Goal: Information Seeking & Learning: Check status

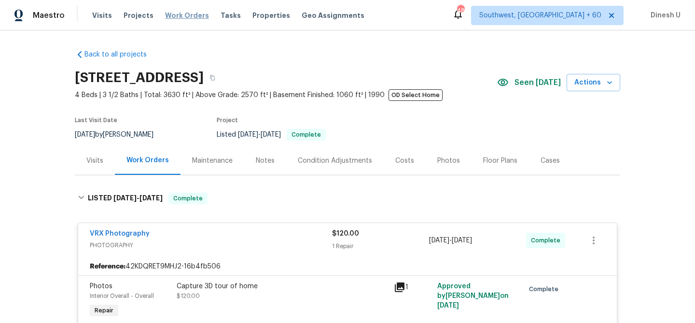
click at [168, 16] on span "Work Orders" at bounding box center [187, 16] width 44 height 10
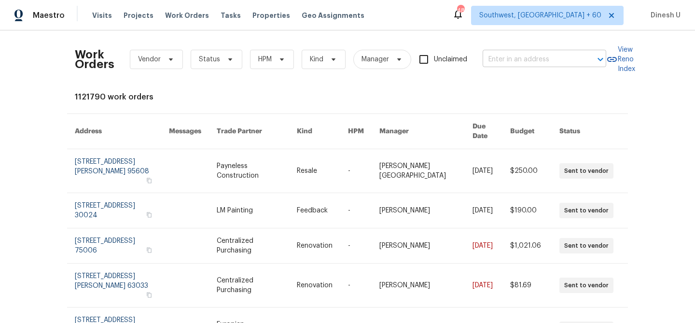
click at [526, 62] on input "text" at bounding box center [530, 59] width 96 height 15
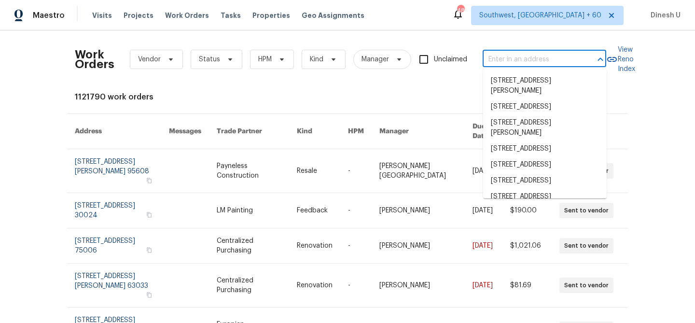
paste input "463 Amsterdam Way, Dallas, GA 30132"
type input "463 Amsterdam Way, Dallas, GA 30132"
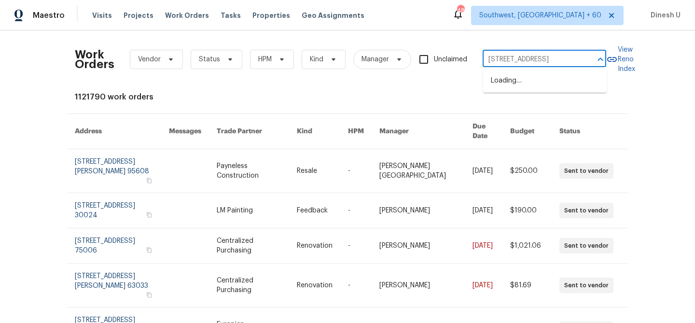
scroll to position [0, 31]
click at [517, 82] on li "463 Amsterdam Way, Dallas, GA 30132" at bounding box center [544, 81] width 123 height 16
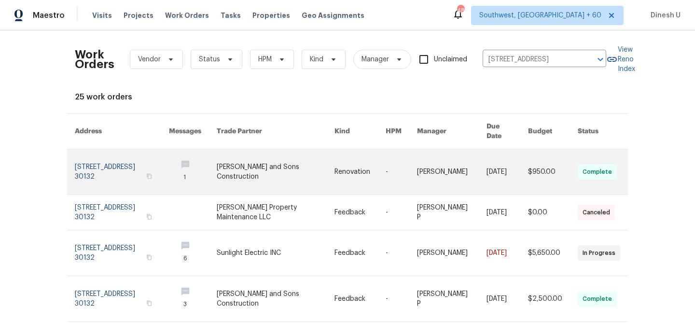
click at [108, 150] on link at bounding box center [122, 171] width 94 height 45
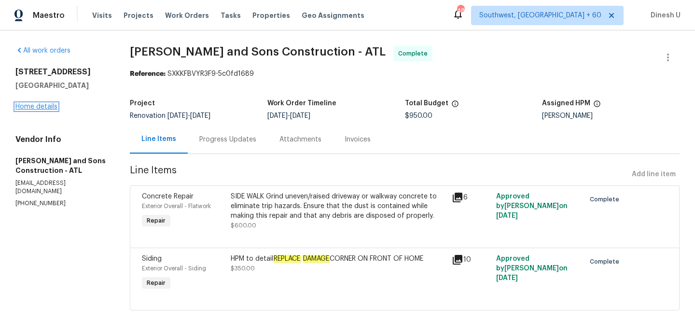
click at [41, 107] on link "Home details" at bounding box center [36, 106] width 42 height 7
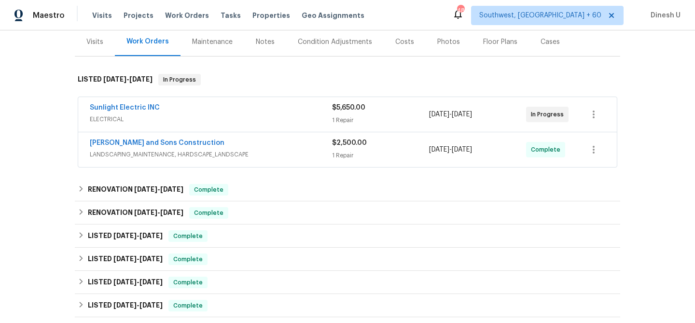
scroll to position [126, 0]
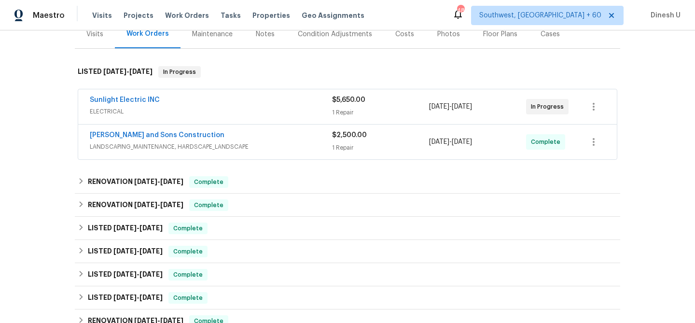
click at [342, 104] on div "$5,650.00" at bounding box center [380, 100] width 97 height 10
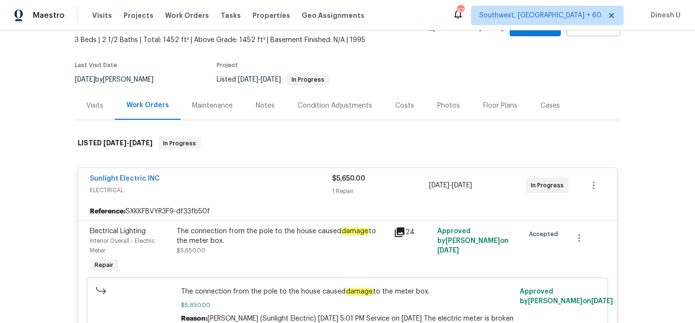
scroll to position [0, 0]
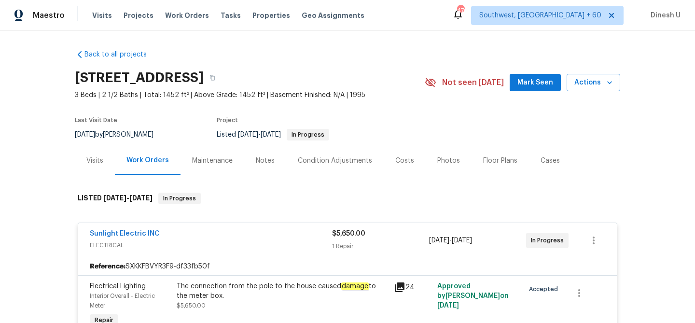
click at [183, 22] on div "Visits Projects Work Orders Tasks Properties Geo Assignments" at bounding box center [234, 15] width 284 height 19
click at [174, 16] on span "Work Orders" at bounding box center [187, 16] width 44 height 10
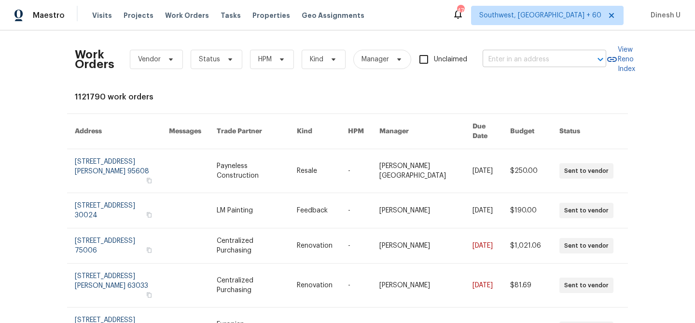
click at [548, 64] on input "text" at bounding box center [530, 59] width 96 height 15
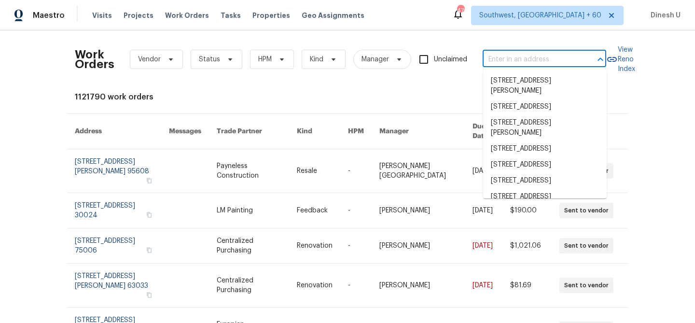
paste input "2472 Ingleside Dr, High Point, NC 27265"
type input "2472 Ingleside Dr, High Point, NC 27265"
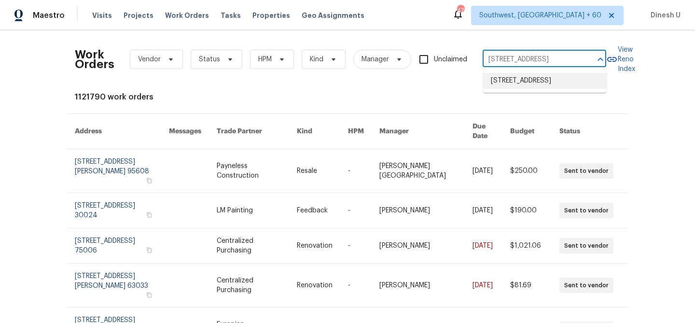
click at [537, 77] on li "2472 Ingleside Dr, High Point, NC 27265" at bounding box center [544, 81] width 123 height 16
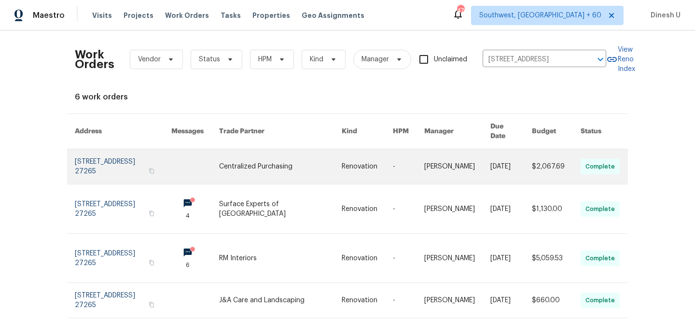
click at [83, 149] on link at bounding box center [123, 166] width 96 height 35
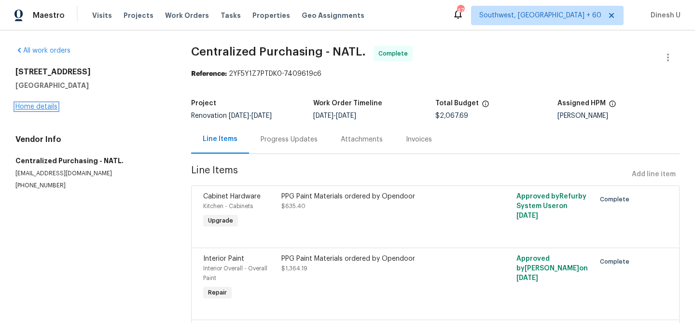
click at [37, 105] on link "Home details" at bounding box center [36, 106] width 42 height 7
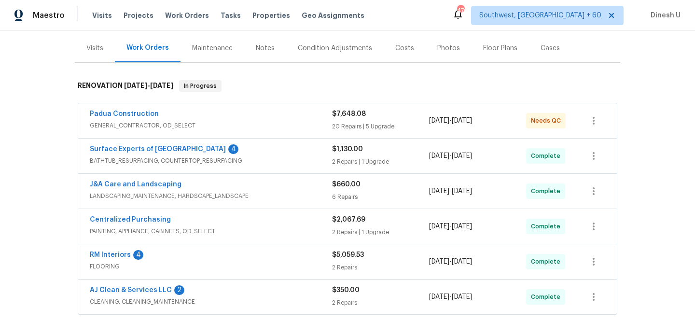
scroll to position [139, 0]
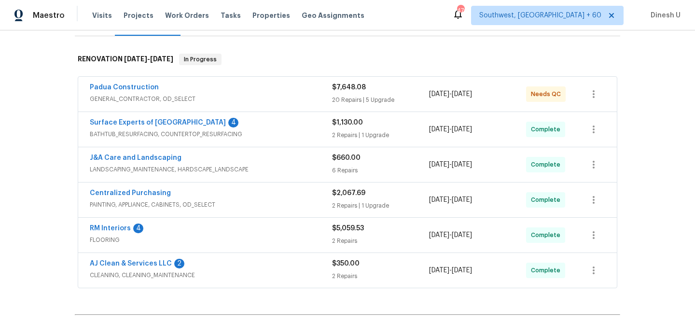
click at [355, 96] on div "20 Repairs | 5 Upgrade" at bounding box center [380, 100] width 97 height 10
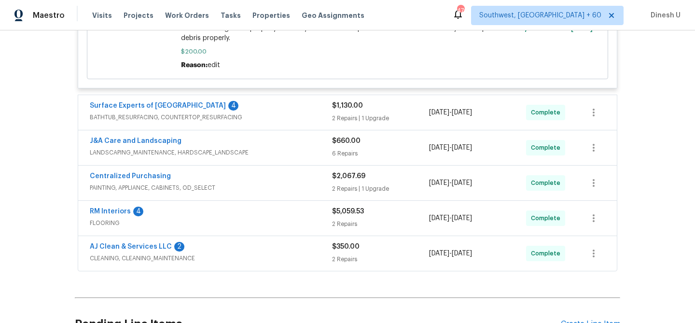
scroll to position [2384, 0]
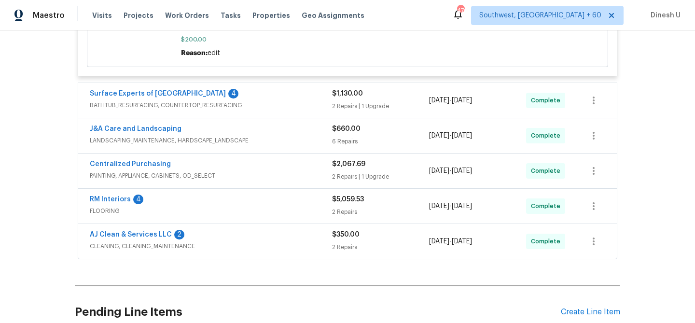
click at [347, 118] on div "Surface Experts of Winston-Salem 4 BATHTUB_RESURFACING, COUNTERTOP_RESURFACING …" at bounding box center [347, 100] width 538 height 35
click at [334, 111] on div "2 Repairs | 1 Upgrade" at bounding box center [380, 106] width 97 height 10
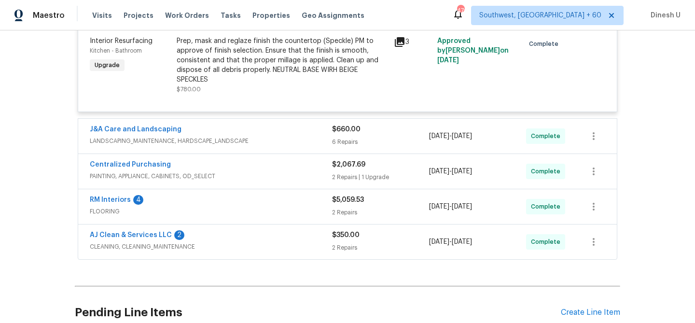
scroll to position [2659, 0]
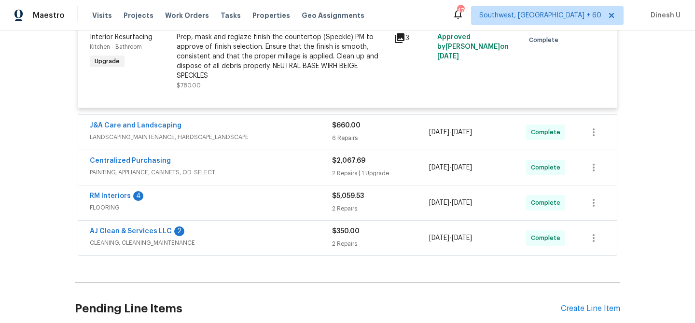
click at [345, 143] on div "6 Repairs" at bounding box center [380, 138] width 97 height 10
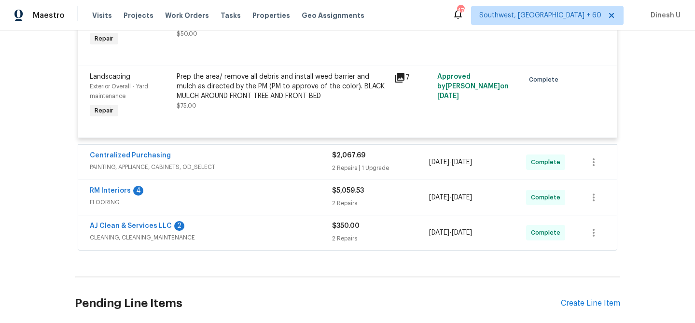
scroll to position [3223, 0]
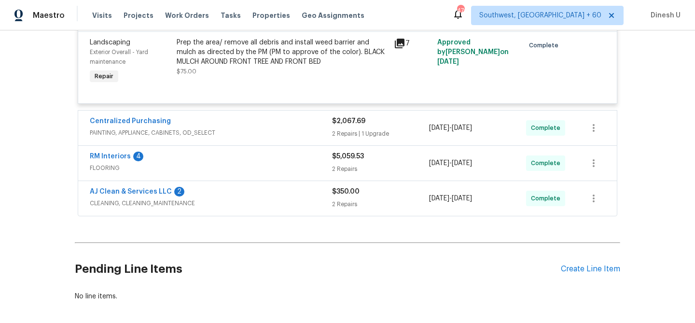
click at [333, 124] on span "$2,067.69" at bounding box center [348, 121] width 33 height 7
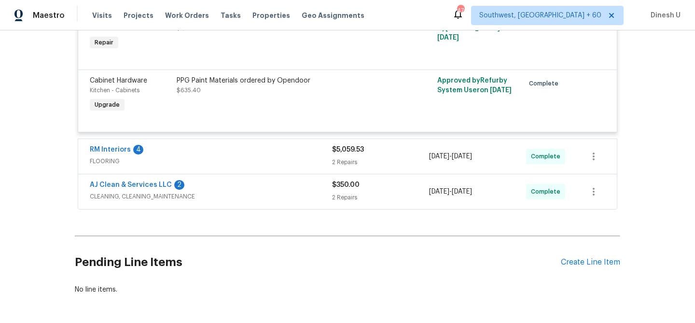
scroll to position [3446, 0]
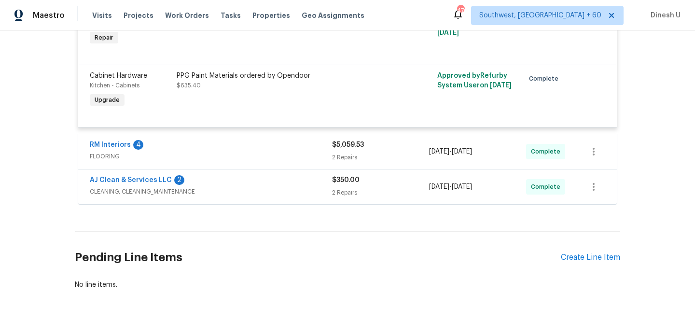
click at [344, 162] on div "2 Repairs" at bounding box center [380, 157] width 97 height 10
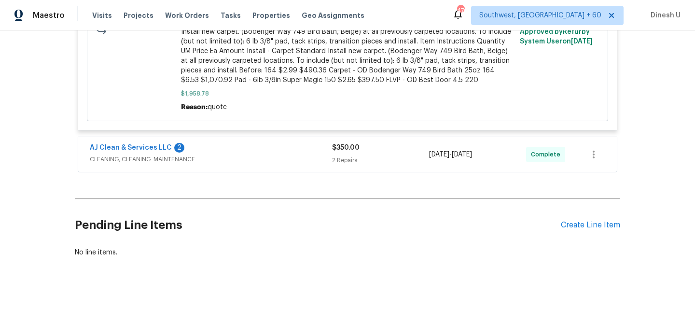
scroll to position [3980, 0]
click at [336, 160] on div "2 Repairs" at bounding box center [380, 160] width 97 height 10
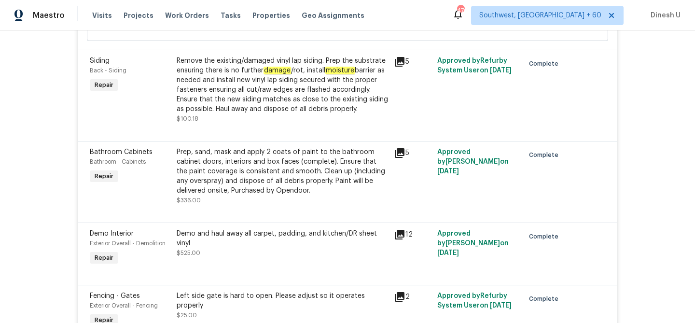
scroll to position [0, 0]
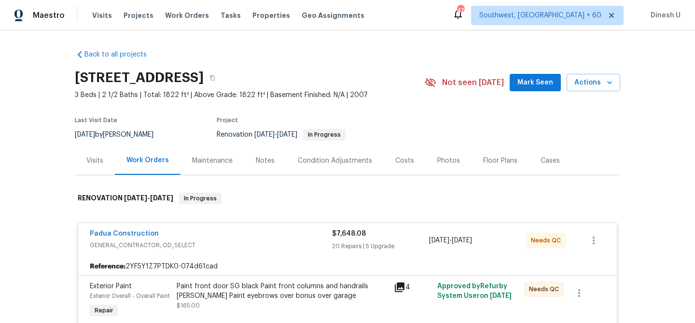
click at [95, 157] on div "Visits" at bounding box center [94, 161] width 17 height 10
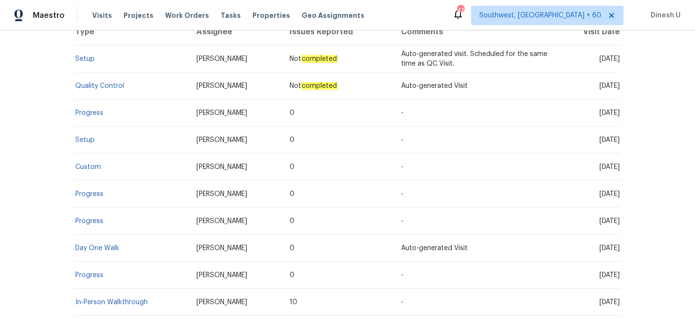
scroll to position [168, 0]
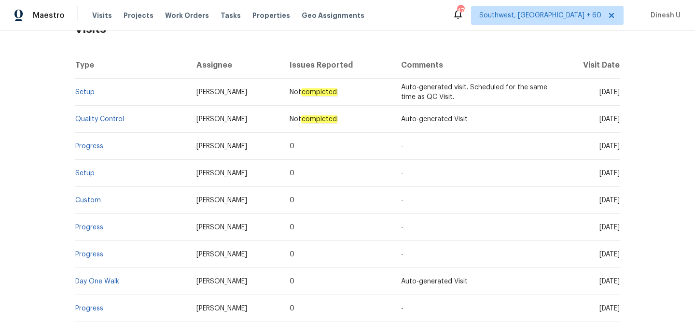
click at [91, 88] on td "Setup" at bounding box center [132, 92] width 114 height 27
click at [85, 90] on link "Setup" at bounding box center [84, 92] width 19 height 7
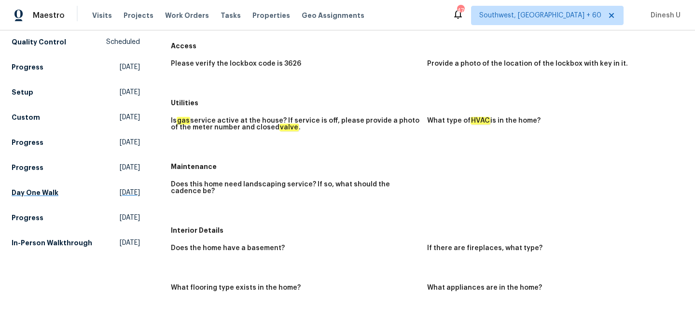
scroll to position [118, 0]
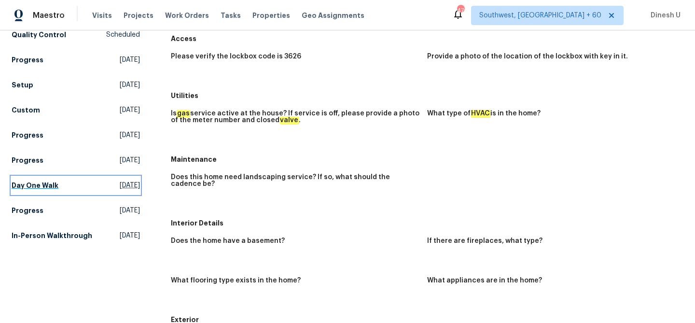
click at [120, 182] on span "Sat, Sep 13 2025" at bounding box center [130, 185] width 20 height 10
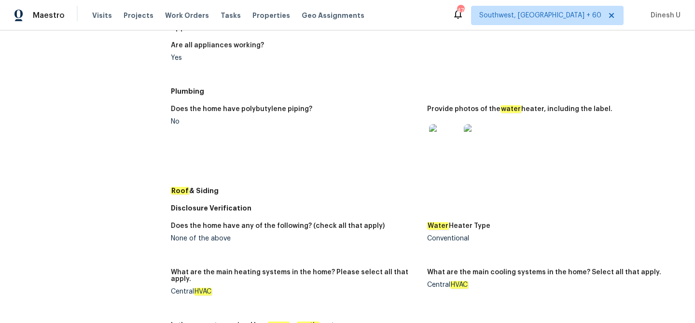
scroll to position [390, 0]
click at [448, 138] on img at bounding box center [444, 139] width 31 height 31
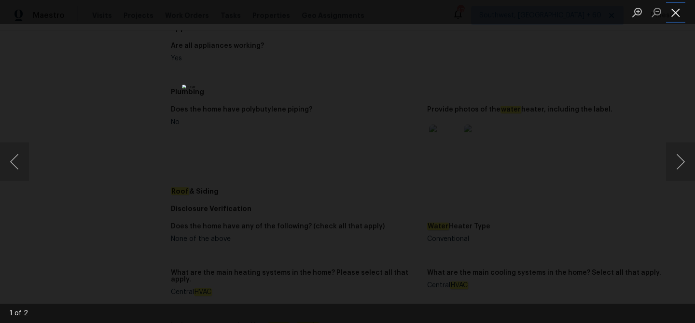
click at [677, 15] on button "Close lightbox" at bounding box center [675, 12] width 19 height 17
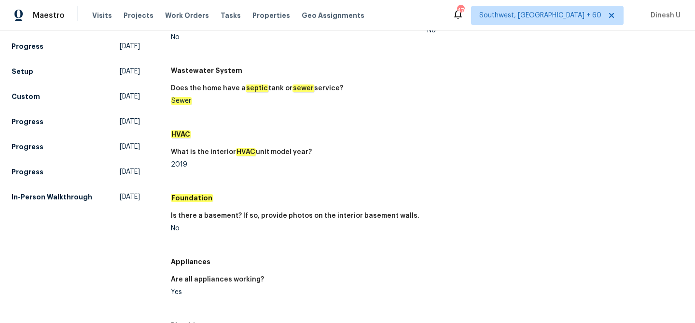
scroll to position [184, 0]
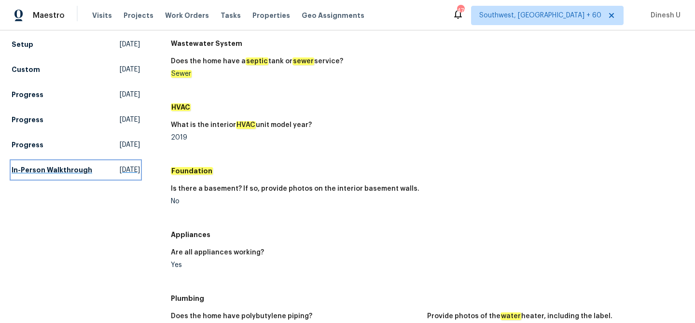
click at [120, 166] on span "Sat, Aug 09 2025" at bounding box center [130, 170] width 20 height 10
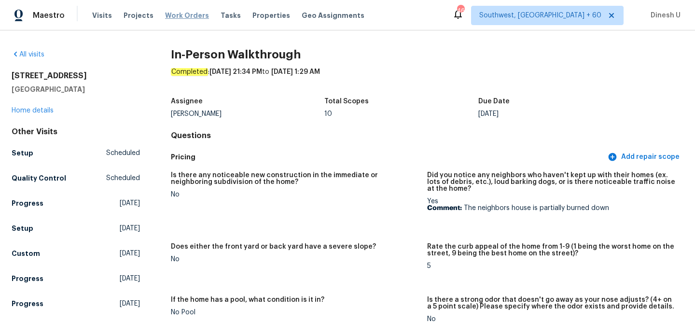
click at [187, 14] on span "Work Orders" at bounding box center [187, 16] width 44 height 10
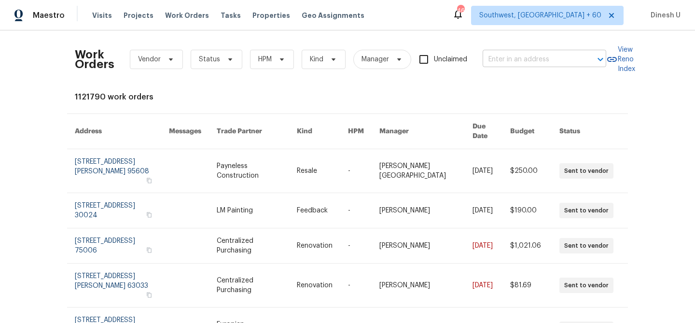
click at [544, 62] on input "text" at bounding box center [530, 59] width 96 height 15
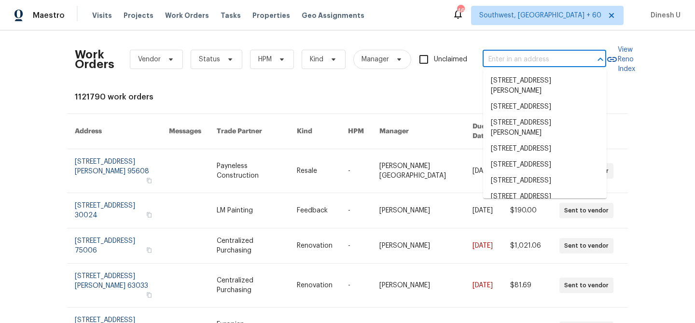
paste input "1035 Bonaparte Pl, Baldwin, NY 11510"
type input "1035 Bonaparte Pl, Baldwin, NY 11510"
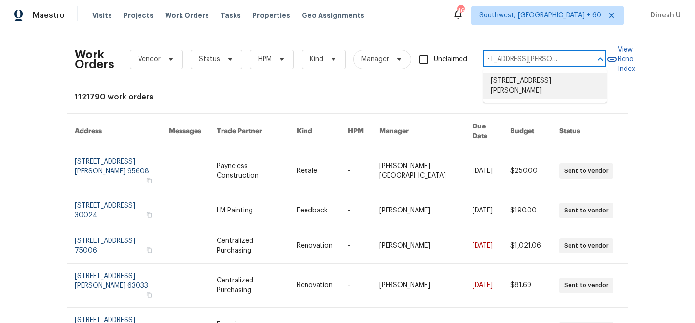
click at [536, 83] on li "1035 Bonaparte Pl, Baldwin, NY 11510" at bounding box center [544, 86] width 123 height 26
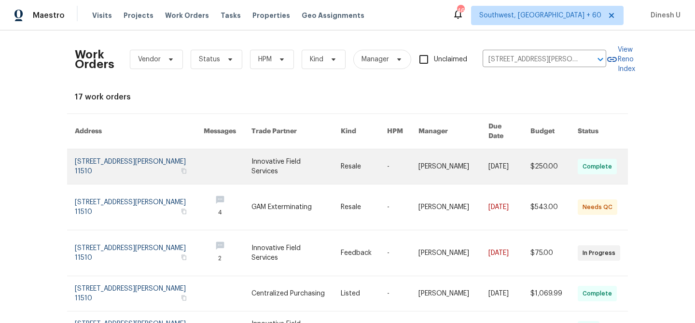
click at [108, 151] on link at bounding box center [139, 166] width 129 height 35
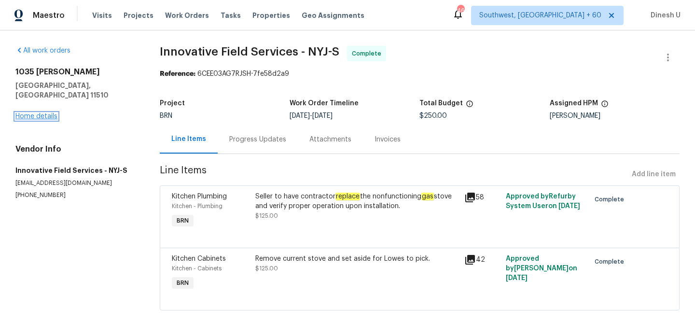
click at [43, 113] on link "Home details" at bounding box center [36, 116] width 42 height 7
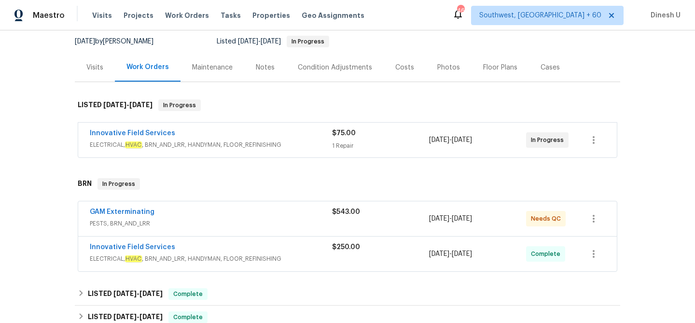
scroll to position [97, 0]
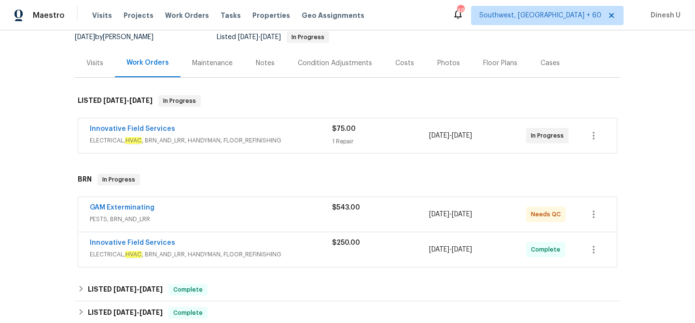
click at [341, 130] on span "$75.00" at bounding box center [344, 128] width 24 height 7
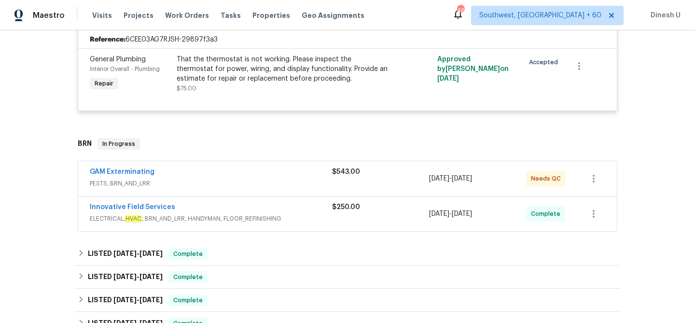
scroll to position [247, 0]
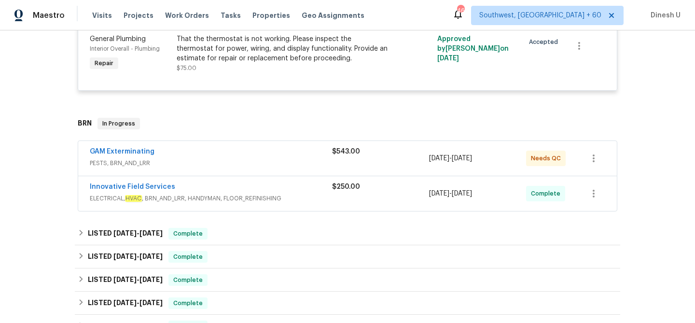
click at [343, 151] on span "$543.00" at bounding box center [346, 151] width 28 height 7
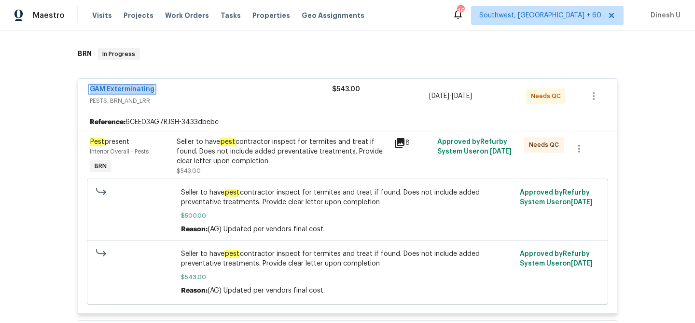
scroll to position [317, 0]
click at [401, 142] on icon at bounding box center [400, 142] width 10 height 10
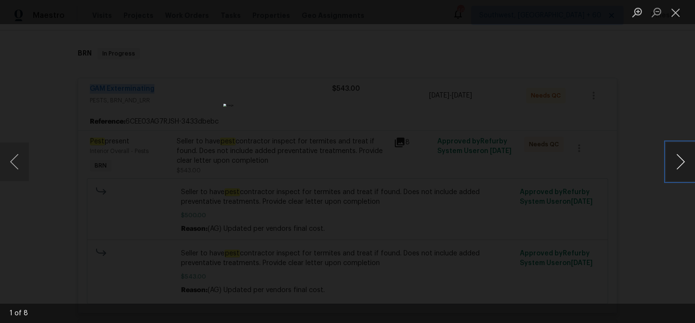
click at [681, 156] on button "Next image" at bounding box center [680, 161] width 29 height 39
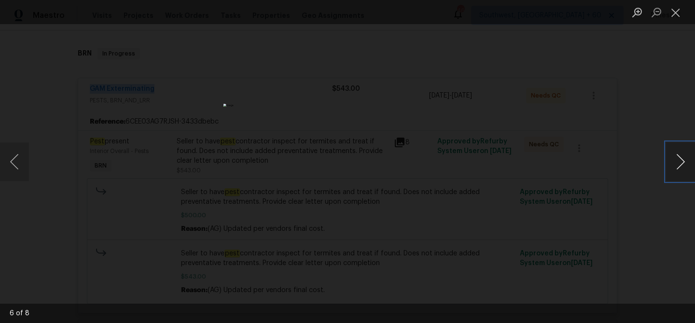
click at [681, 156] on button "Next image" at bounding box center [680, 161] width 29 height 39
click at [675, 11] on button "Close lightbox" at bounding box center [675, 12] width 19 height 17
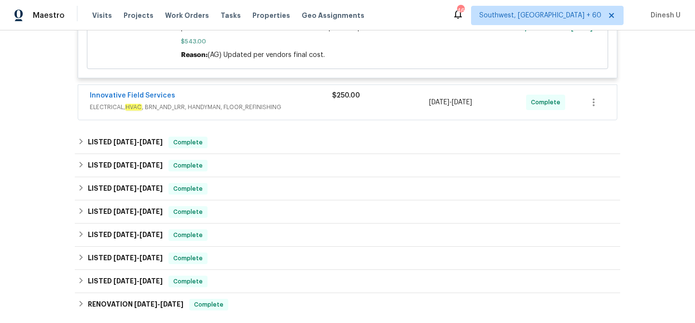
scroll to position [556, 0]
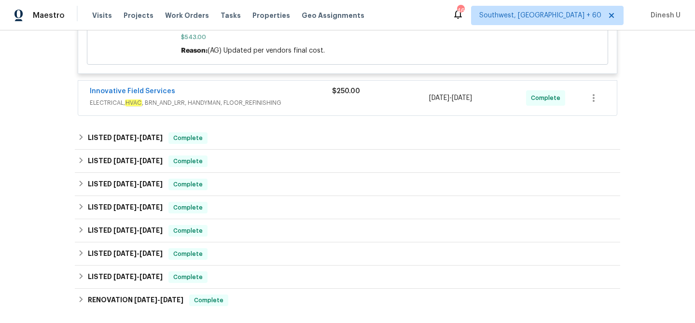
click at [229, 104] on span "ELECTRICAL, HVAC , BRN_AND_LRR, HANDYMAN, FLOOR_REFINISHING" at bounding box center [211, 103] width 242 height 10
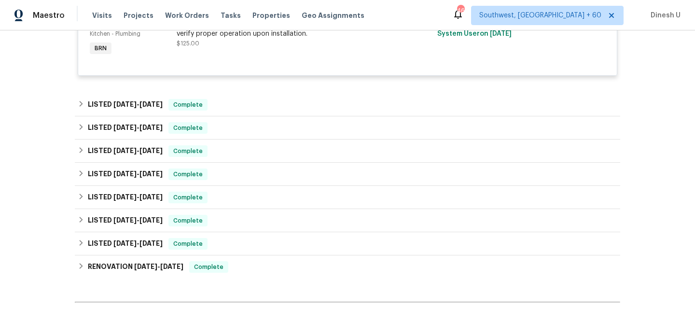
scroll to position [769, 0]
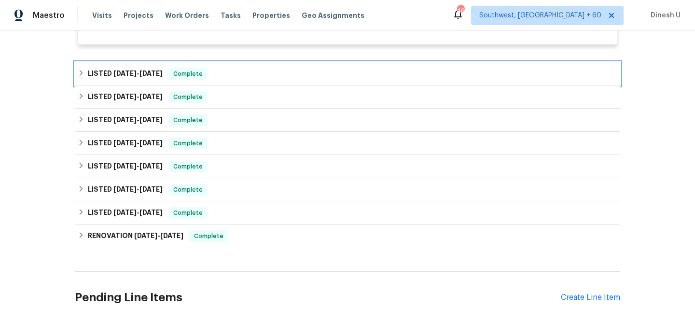
click at [160, 72] on span "8/20/25" at bounding box center [150, 73] width 23 height 7
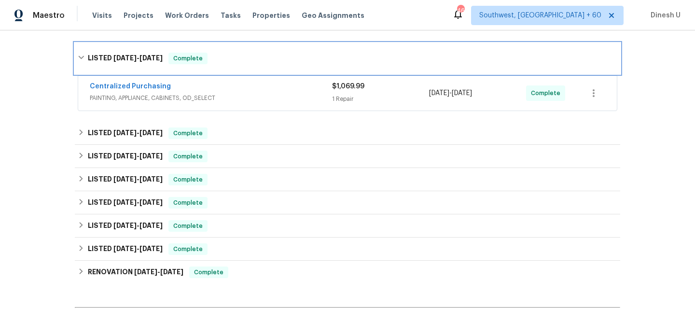
scroll to position [817, 0]
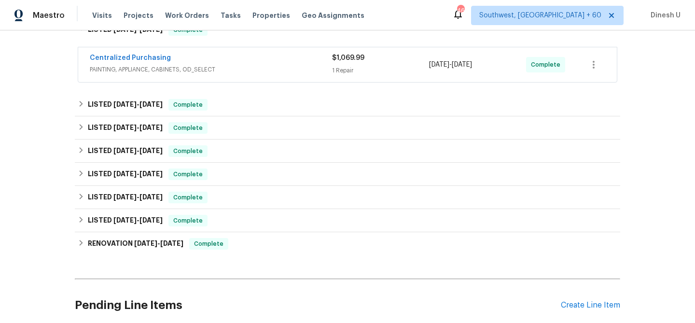
click at [336, 68] on div "1 Repair" at bounding box center [380, 71] width 97 height 10
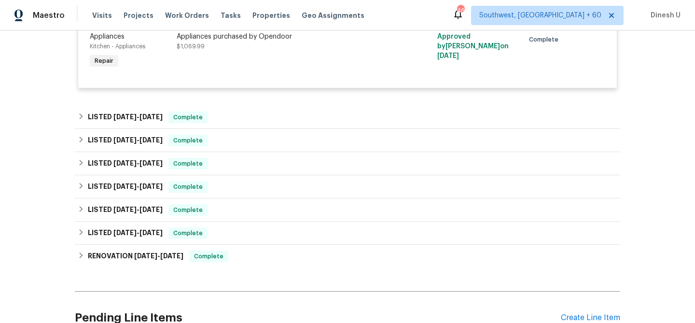
scroll to position [899, 0]
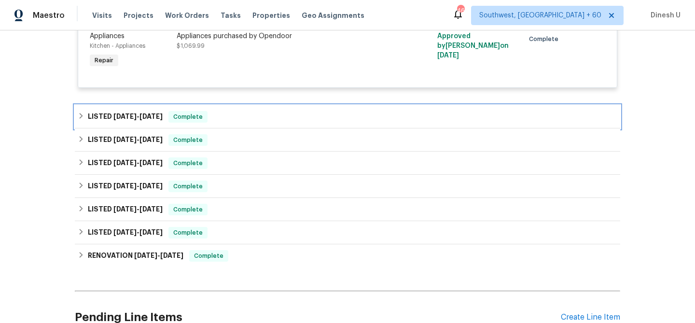
click at [161, 114] on h6 "LISTED 7/15/25 - 7/15/25" at bounding box center [125, 117] width 75 height 12
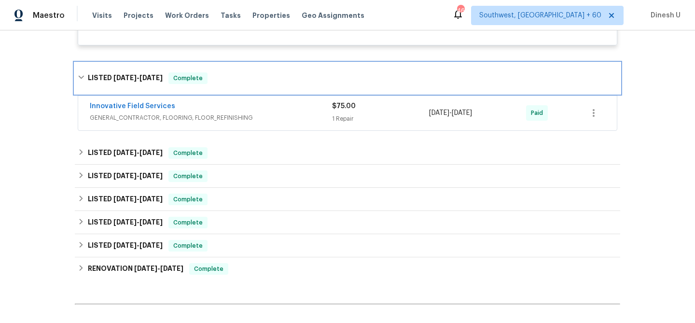
scroll to position [948, 0]
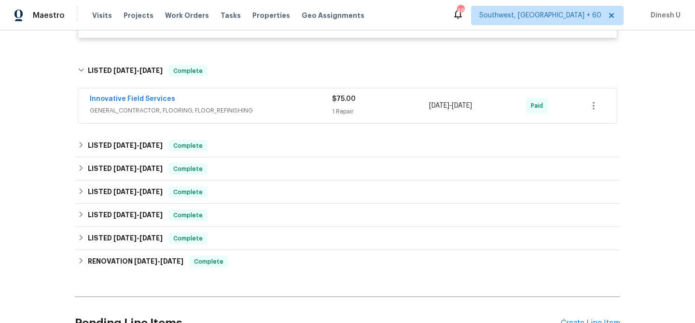
click at [341, 116] on div "1 Repair" at bounding box center [380, 112] width 97 height 10
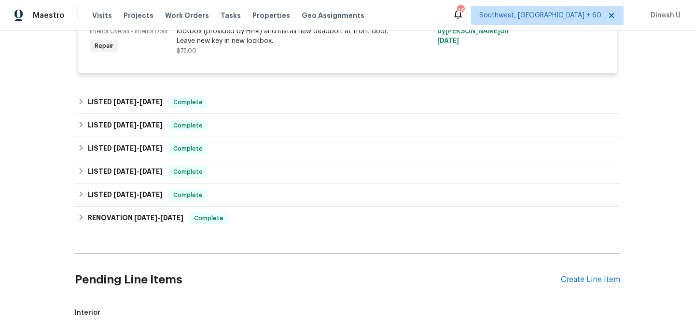
scroll to position [1092, 0]
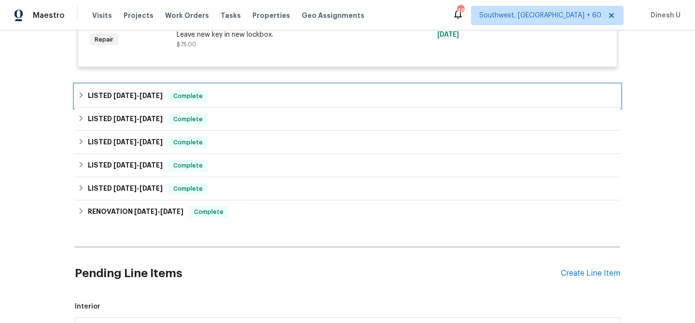
click at [150, 96] on span "5/23/25" at bounding box center [150, 95] width 23 height 7
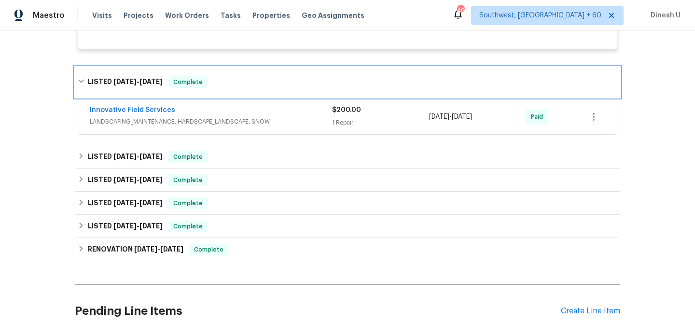
scroll to position [1134, 0]
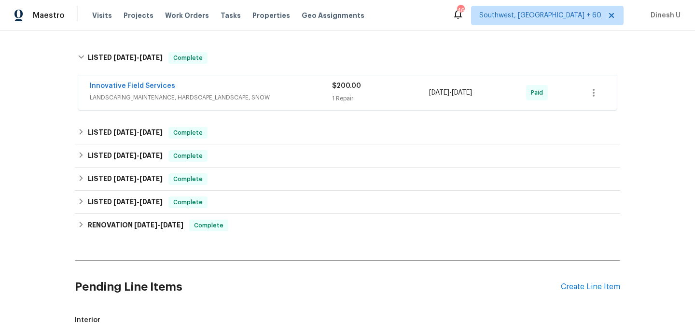
click at [339, 99] on div "1 Repair" at bounding box center [380, 99] width 97 height 10
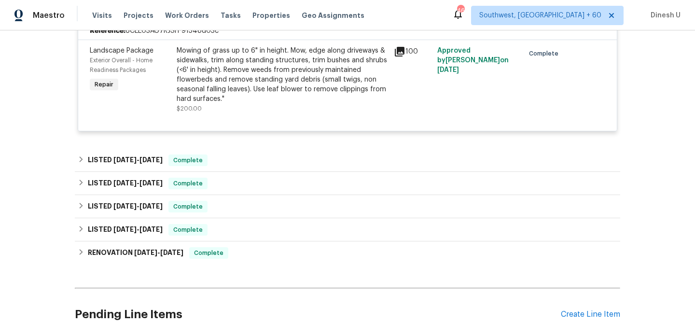
scroll to position [1233, 0]
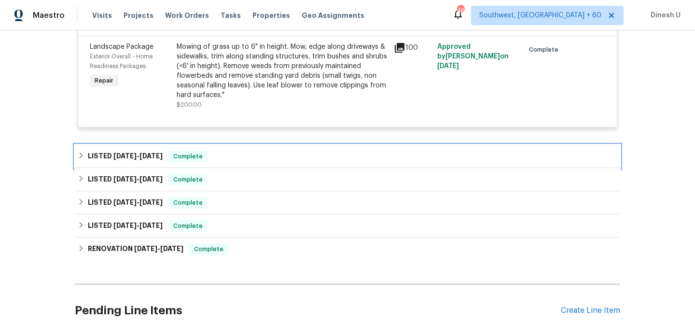
click at [146, 151] on div "LISTED 5/15/25 - 5/21/25 Complete" at bounding box center [347, 156] width 545 height 23
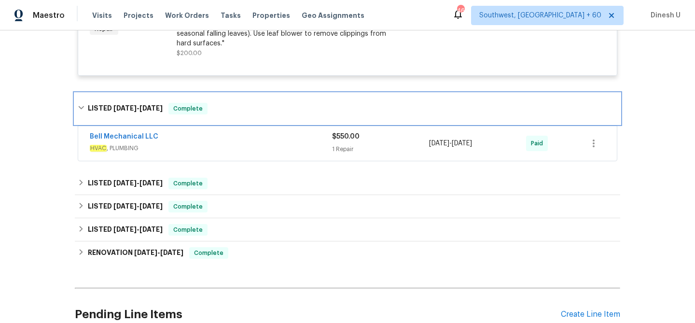
scroll to position [1287, 0]
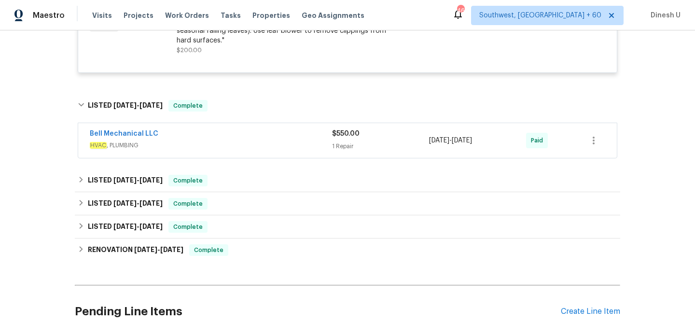
click at [328, 144] on span "HVAC , PLUMBING" at bounding box center [211, 145] width 242 height 10
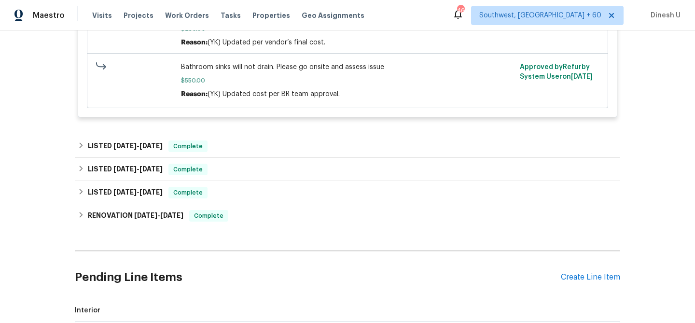
scroll to position [1543, 0]
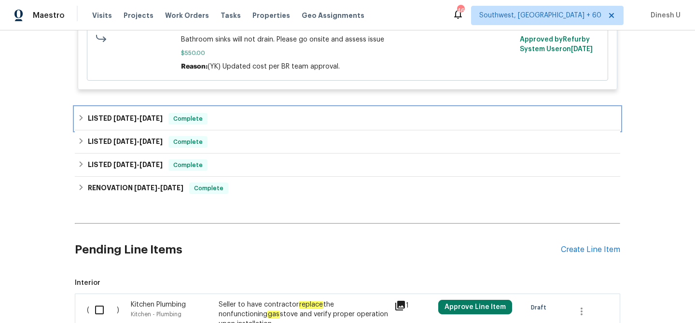
click at [146, 118] on span "5/2/25" at bounding box center [150, 118] width 23 height 7
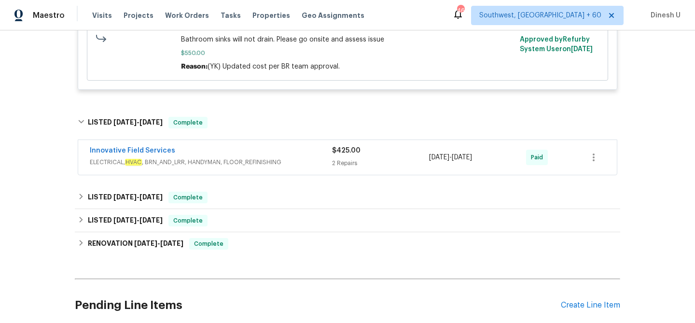
click at [346, 162] on div "2 Repairs" at bounding box center [380, 163] width 97 height 10
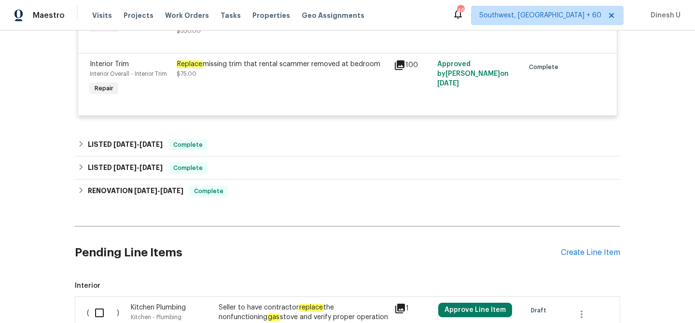
scroll to position [1756, 0]
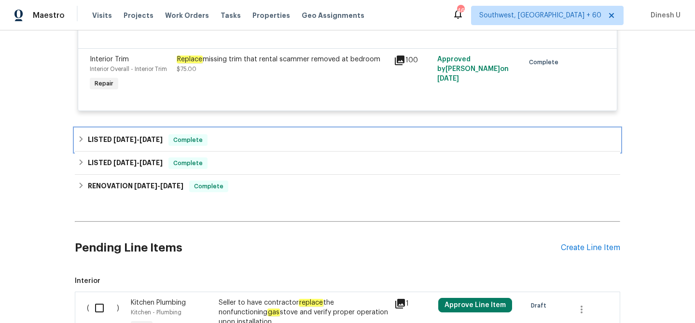
click at [155, 141] on span "4/16/25" at bounding box center [150, 139] width 23 height 7
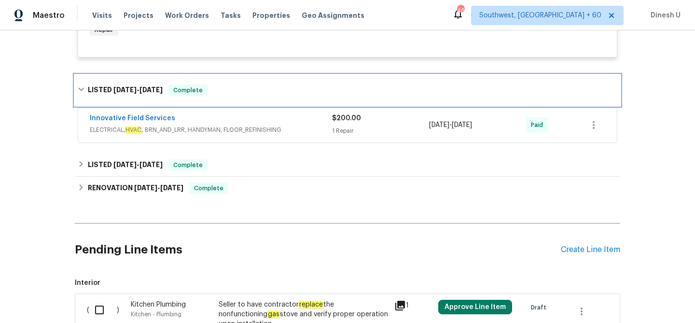
scroll to position [1824, 0]
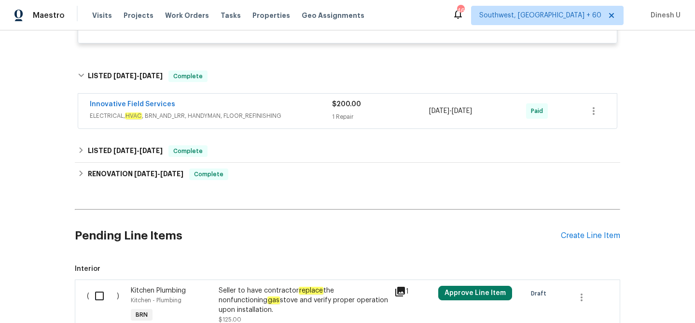
click at [333, 117] on div "1 Repair" at bounding box center [380, 117] width 97 height 10
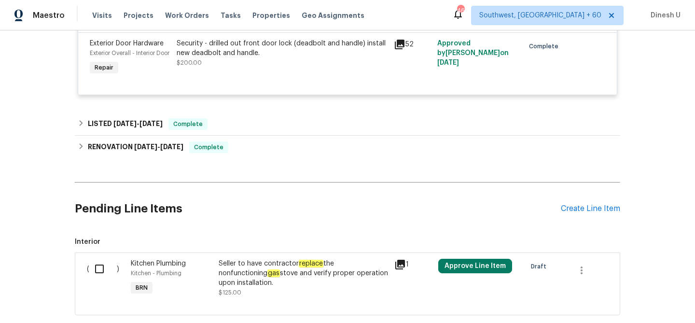
scroll to position [1988, 0]
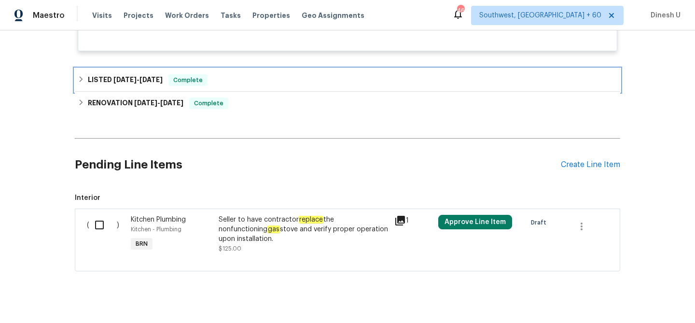
click at [150, 83] on span "4/16/25" at bounding box center [150, 79] width 23 height 7
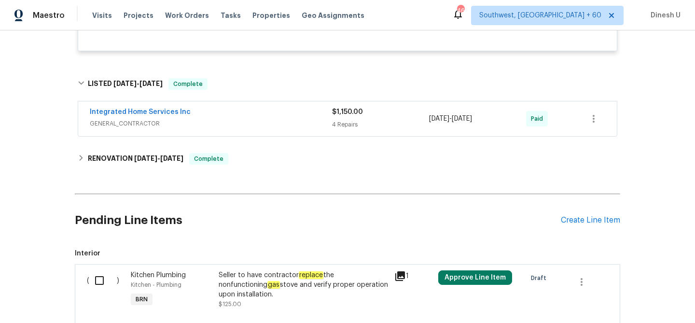
click at [353, 130] on div "$1,150.00 4 Repairs" at bounding box center [380, 118] width 97 height 23
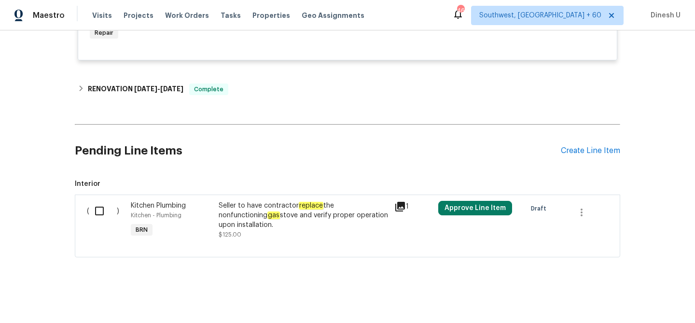
scroll to position [2406, 0]
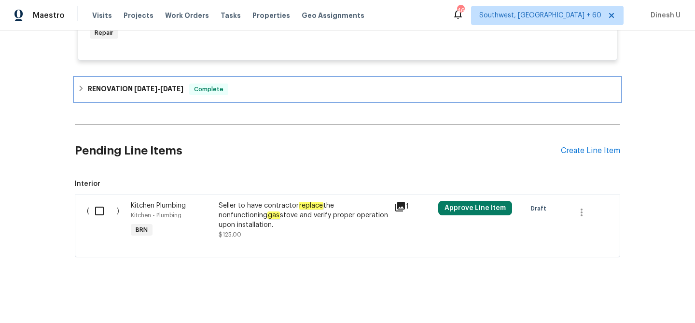
click at [173, 90] on span "2/6/25" at bounding box center [171, 88] width 23 height 7
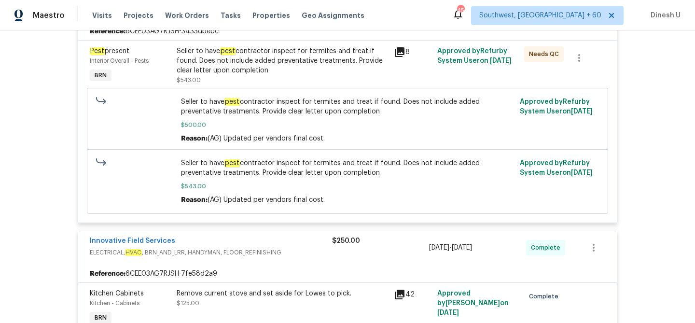
scroll to position [0, 0]
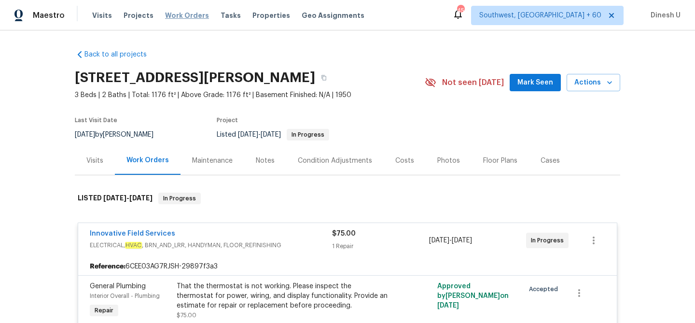
click at [172, 15] on span "Work Orders" at bounding box center [187, 16] width 44 height 10
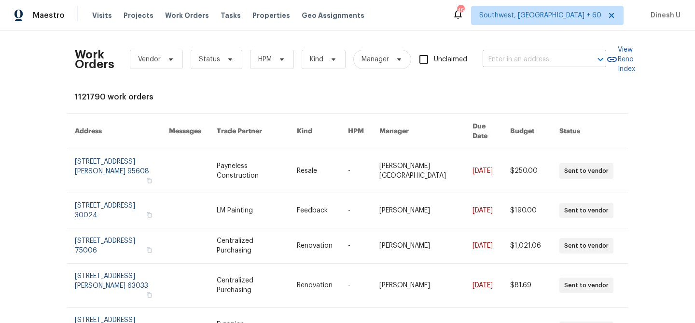
click at [494, 57] on input "text" at bounding box center [530, 59] width 96 height 15
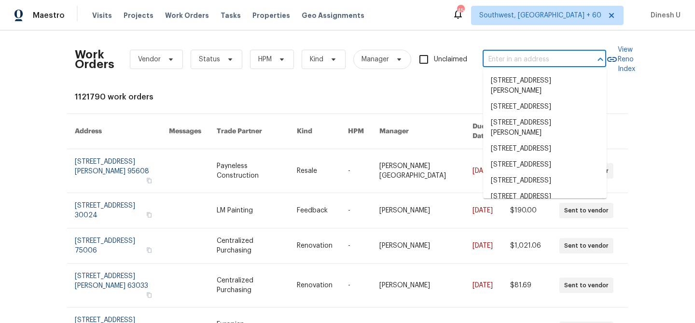
paste input "121 Coley Rd Salisbury, NC 28146"
type input "121 Coley Rd Salisbury, NC 28146"
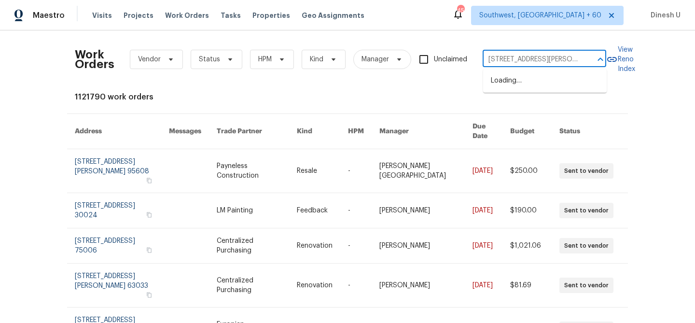
scroll to position [0, 13]
click at [516, 79] on li "121 Coley Rd, Salisbury, NC 28146" at bounding box center [544, 86] width 123 height 26
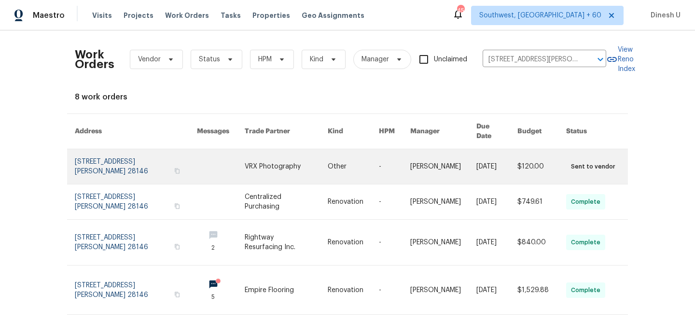
click at [133, 151] on link at bounding box center [136, 166] width 122 height 35
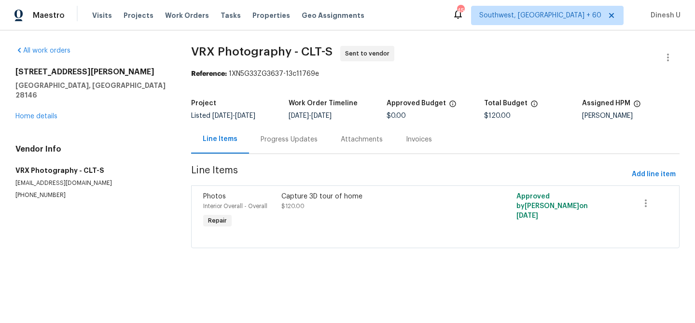
click at [47, 113] on div "All work orders 121 Coley Rd Salisbury, NC 28146 Home details Vendor Info VRX P…" at bounding box center [91, 122] width 152 height 153
click at [41, 113] on link "Home details" at bounding box center [36, 116] width 42 height 7
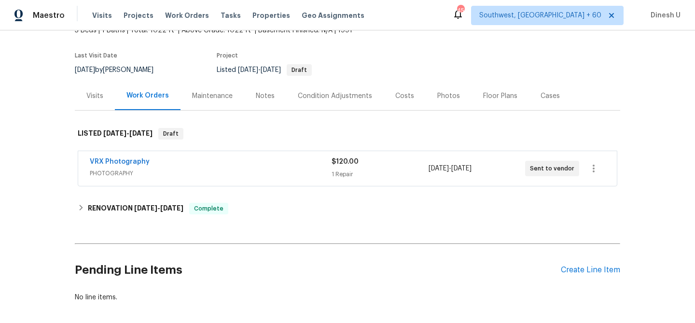
scroll to position [82, 0]
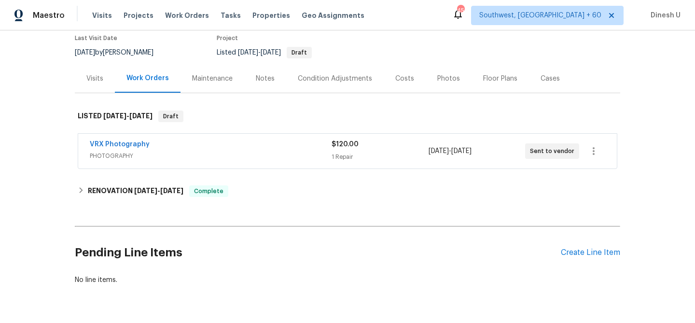
click at [332, 143] on span "$120.00" at bounding box center [344, 144] width 27 height 7
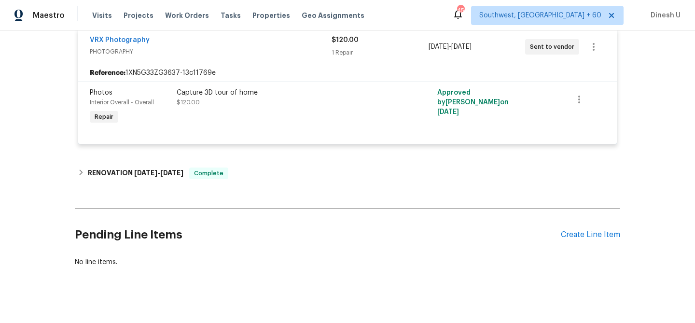
scroll to position [203, 0]
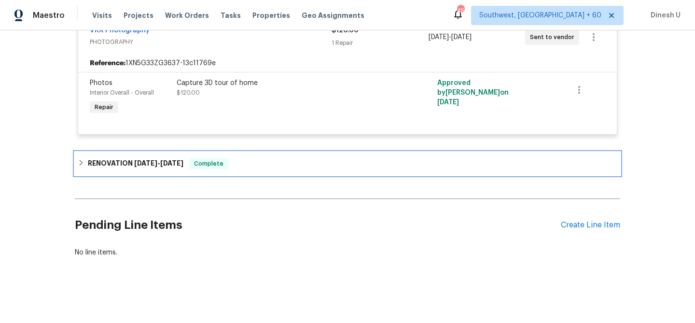
click at [143, 164] on span "9/16/25" at bounding box center [145, 163] width 23 height 7
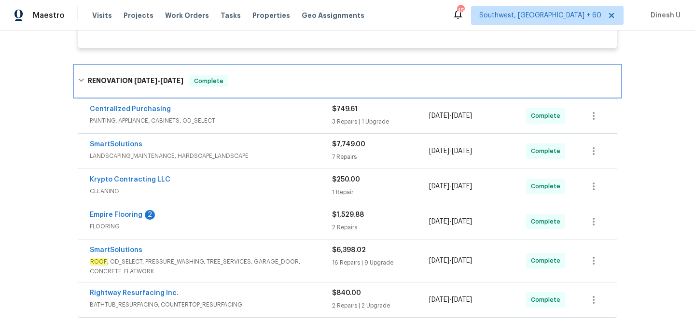
scroll to position [270, 0]
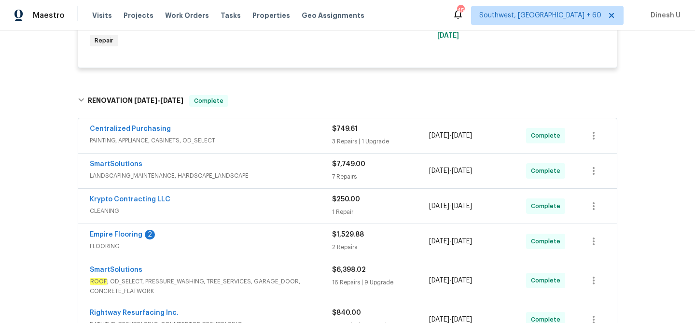
click at [338, 136] on div "$749.61 3 Repairs | 1 Upgrade" at bounding box center [380, 135] width 97 height 23
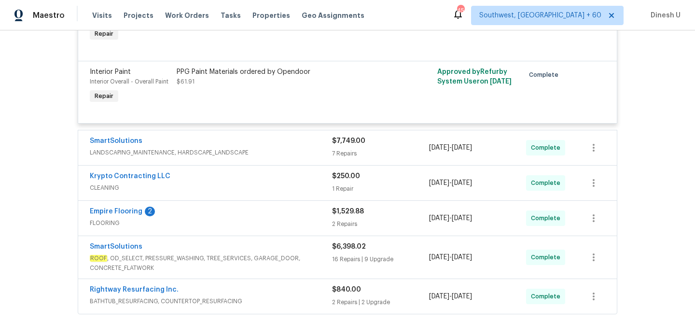
scroll to position [578, 0]
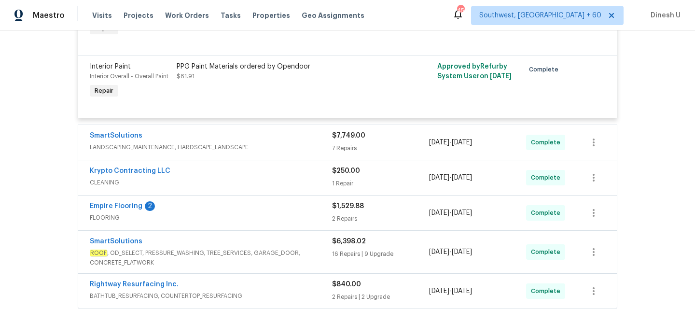
click at [344, 149] on div "7 Repairs" at bounding box center [380, 148] width 97 height 10
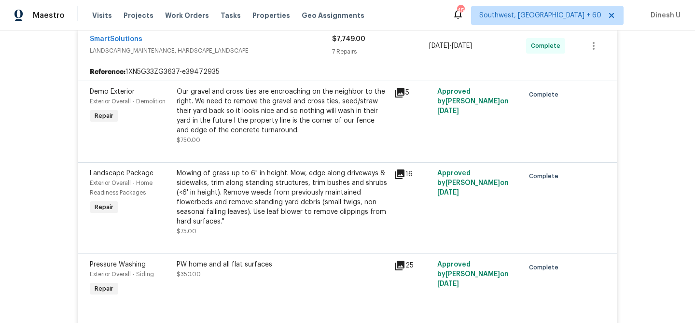
scroll to position [669, 0]
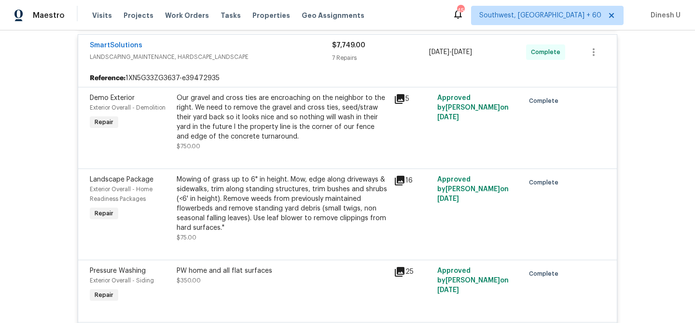
click at [402, 98] on icon at bounding box center [400, 99] width 10 height 10
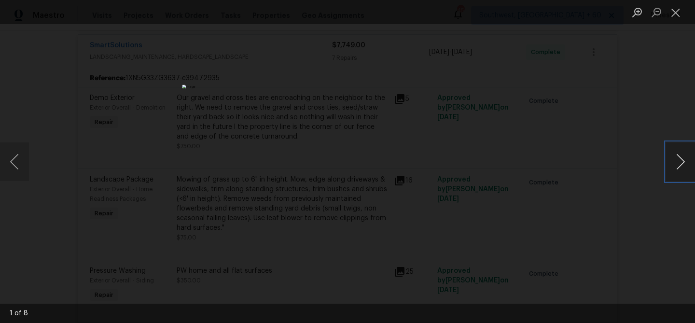
click at [681, 161] on button "Next image" at bounding box center [680, 161] width 29 height 39
click at [677, 18] on button "Close lightbox" at bounding box center [675, 12] width 19 height 17
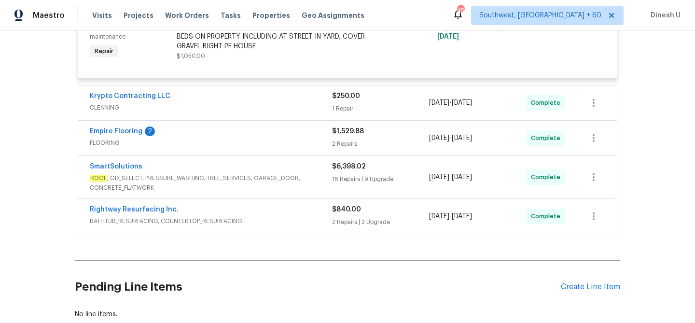
scroll to position [1331, 0]
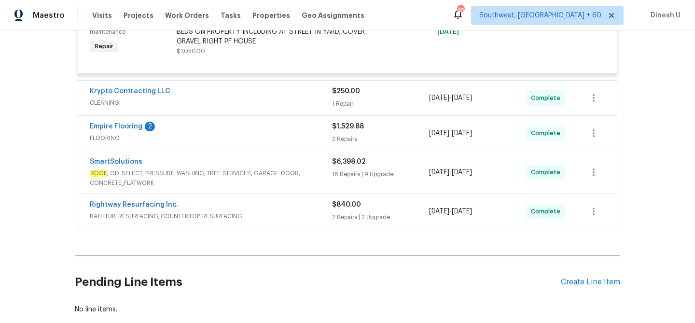
click at [352, 106] on div "1 Repair" at bounding box center [380, 104] width 97 height 10
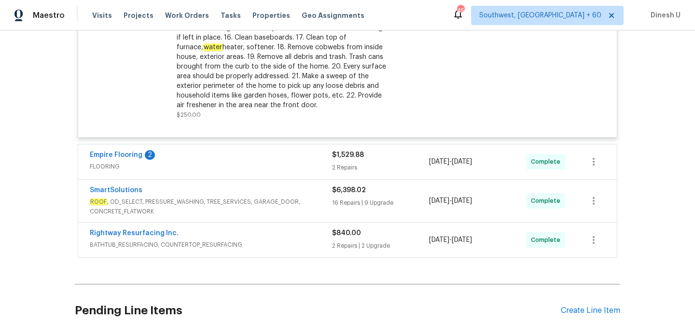
scroll to position [1583, 0]
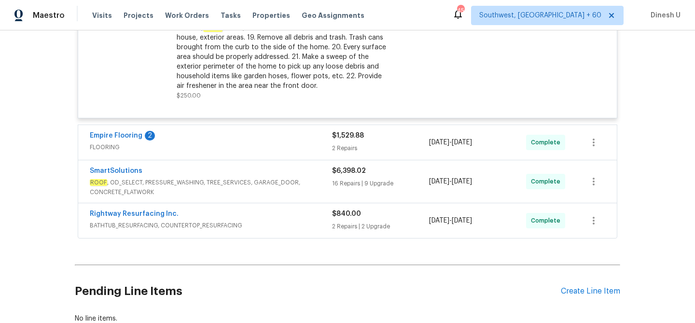
click at [338, 150] on div "2 Repairs" at bounding box center [380, 148] width 97 height 10
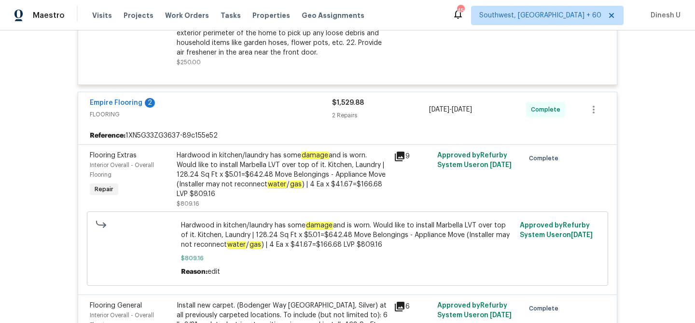
scroll to position [1620, 0]
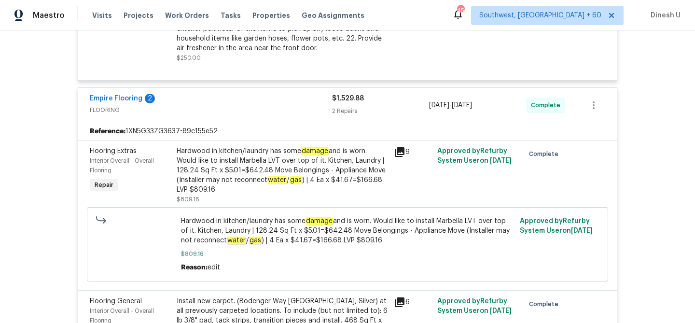
click at [321, 160] on div "Hardwood in kitchen/laundry has some damage and is worn. Would like to install …" at bounding box center [282, 170] width 211 height 48
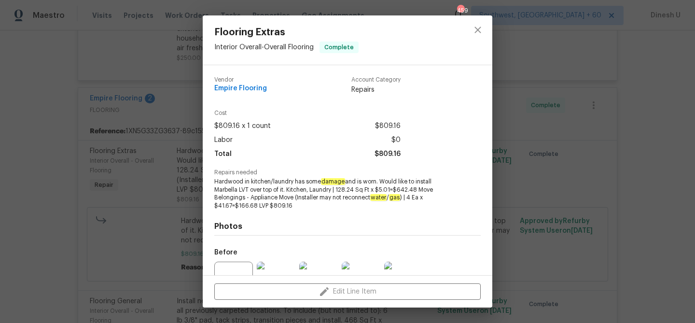
click at [164, 171] on div "Flooring Extras Interior Overall - Overall Flooring Complete Vendor Empire Floo…" at bounding box center [347, 161] width 695 height 323
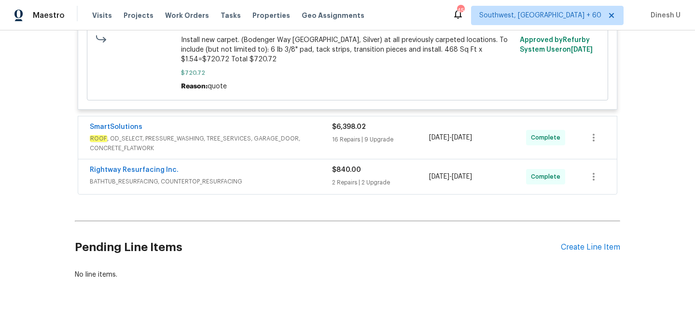
scroll to position [1965, 0]
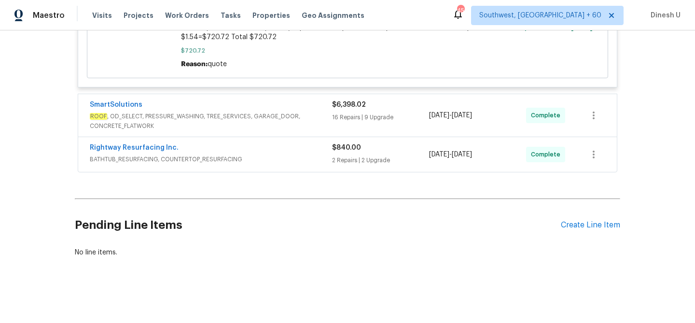
click at [356, 108] on span "$6,398.02" at bounding box center [349, 104] width 34 height 7
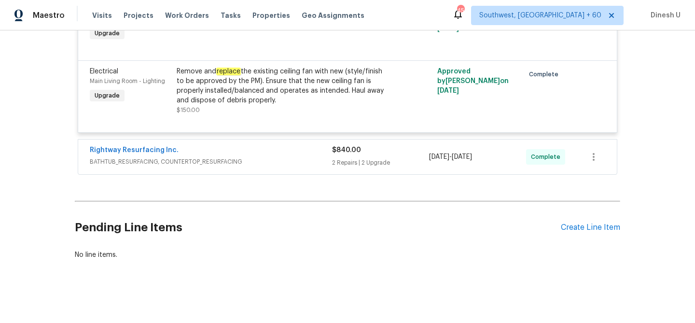
scroll to position [3895, 0]
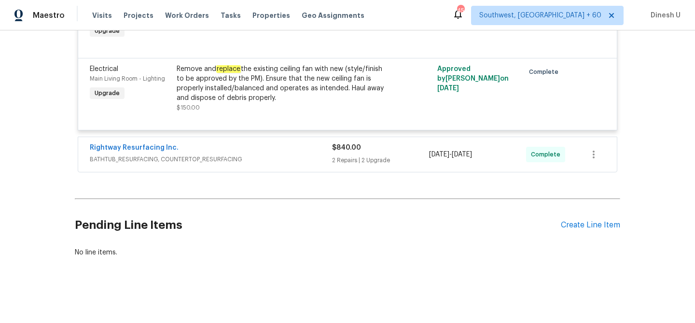
click at [356, 160] on div "2 Repairs | 2 Upgrade" at bounding box center [380, 160] width 97 height 10
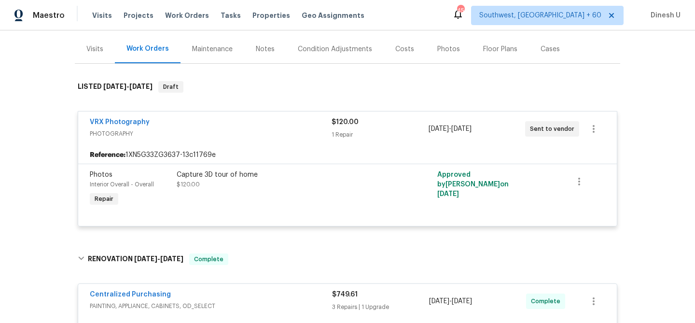
scroll to position [0, 0]
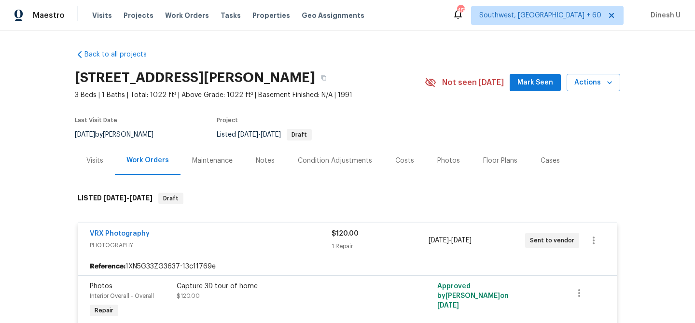
click at [86, 161] on div "Visits" at bounding box center [94, 161] width 17 height 10
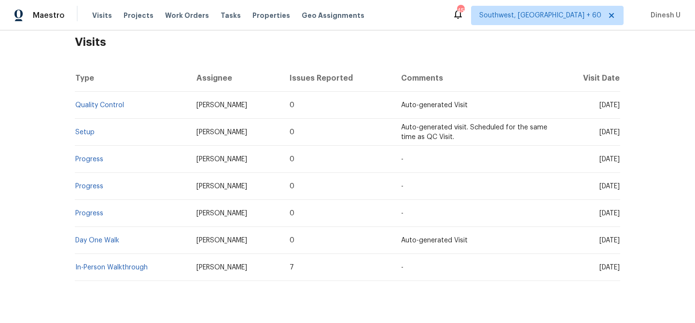
scroll to position [179, 0]
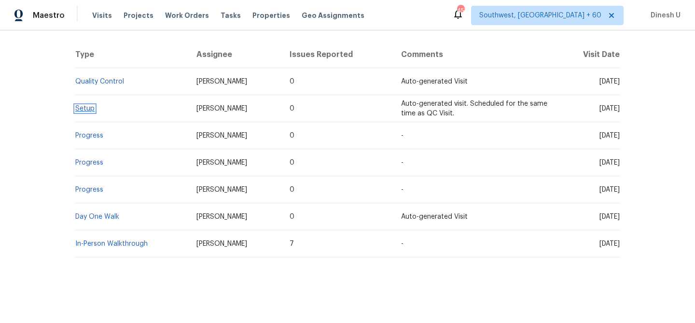
click at [88, 108] on link "Setup" at bounding box center [84, 108] width 19 height 7
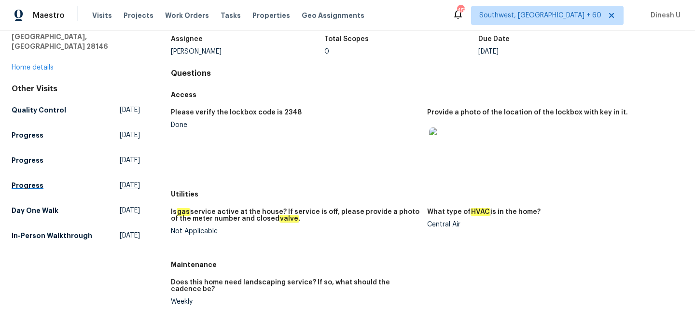
scroll to position [43, 0]
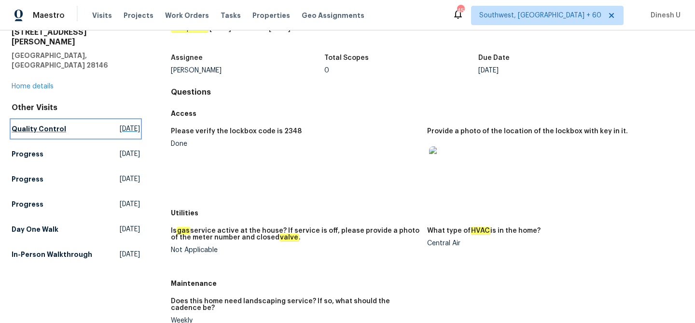
click at [115, 120] on link "Quality Control Fri, Sep 26 2025" at bounding box center [76, 128] width 128 height 17
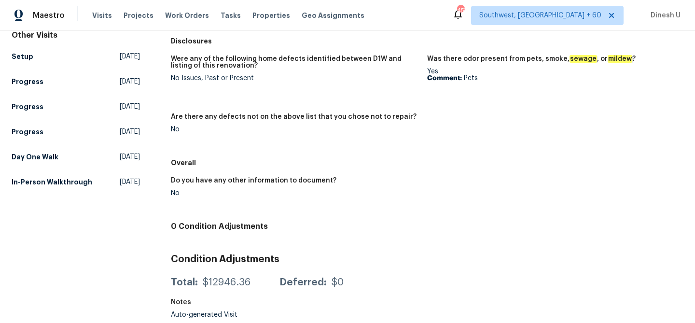
scroll to position [117, 0]
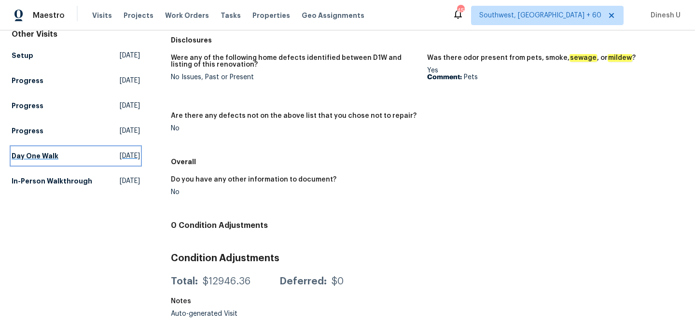
click at [120, 151] on span "Tue, Sep 16 2025" at bounding box center [130, 156] width 20 height 10
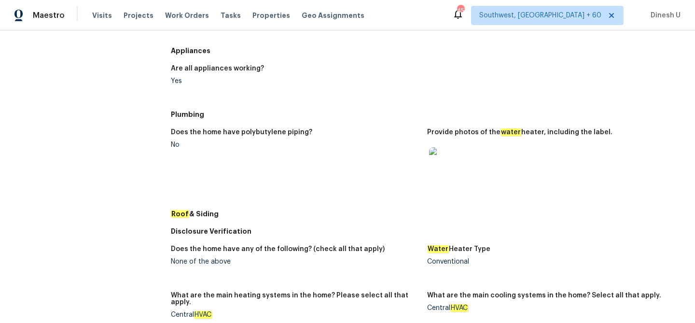
scroll to position [396, 0]
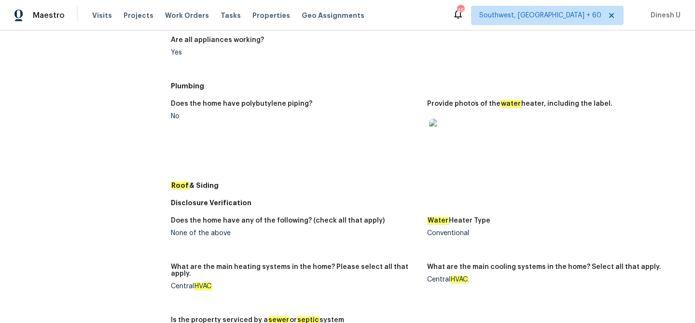
click at [441, 133] on img at bounding box center [444, 134] width 31 height 31
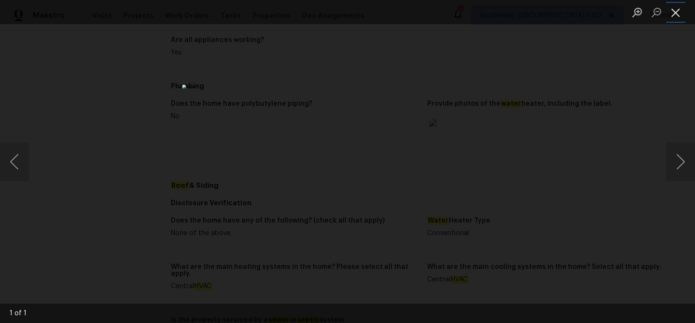
click at [671, 8] on button "Close lightbox" at bounding box center [675, 12] width 19 height 17
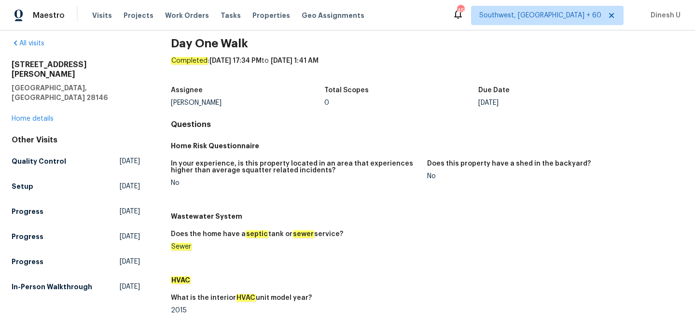
scroll to position [0, 0]
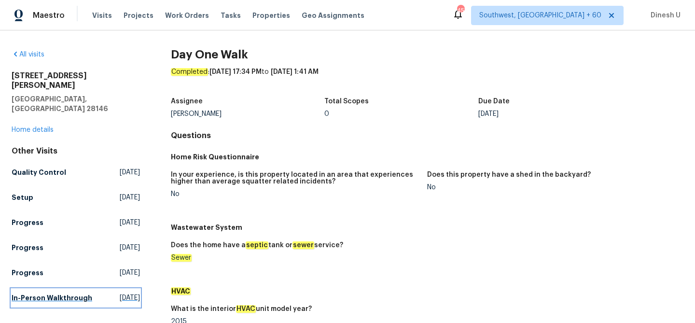
click at [120, 293] on span "Mon, Aug 18 2025" at bounding box center [130, 298] width 20 height 10
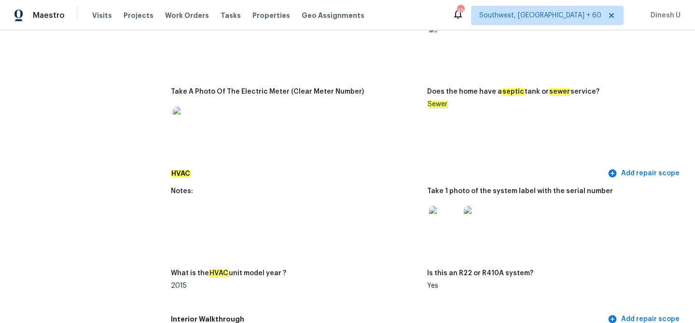
scroll to position [775, 0]
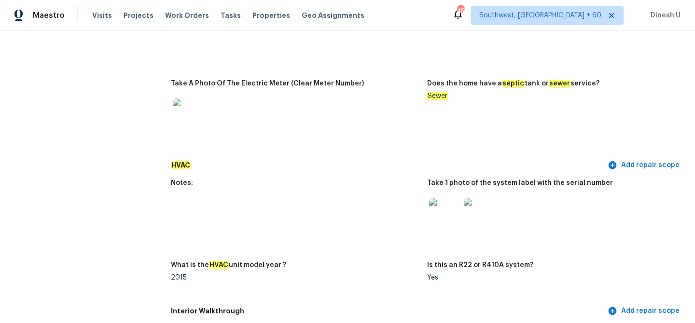
click at [440, 198] on img at bounding box center [444, 213] width 31 height 31
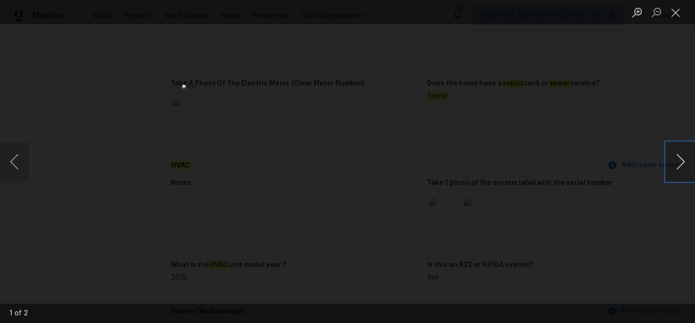
click at [673, 156] on button "Next image" at bounding box center [680, 161] width 29 height 39
click at [678, 15] on button "Close lightbox" at bounding box center [675, 12] width 19 height 17
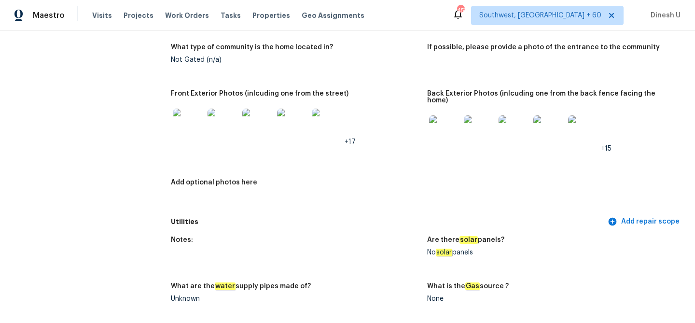
scroll to position [428, 0]
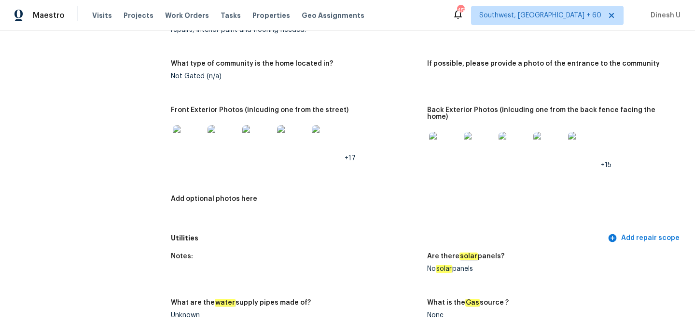
click at [185, 139] on img at bounding box center [188, 140] width 31 height 31
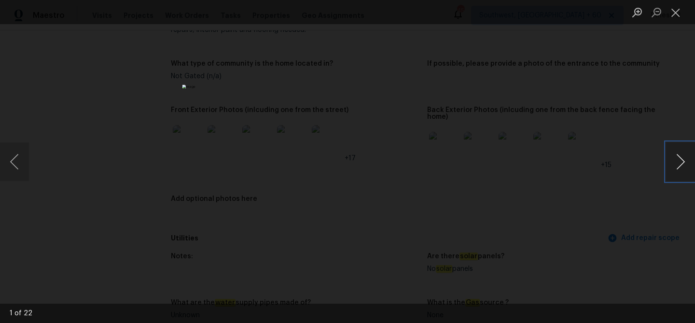
click at [677, 157] on button "Next image" at bounding box center [680, 161] width 29 height 39
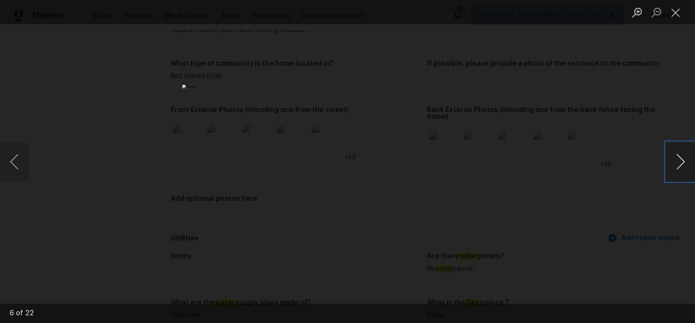
click at [677, 157] on button "Next image" at bounding box center [680, 161] width 29 height 39
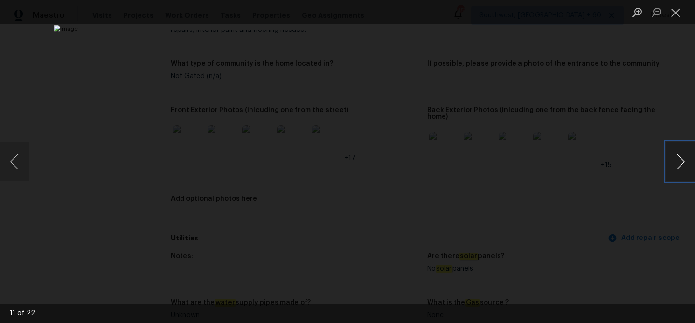
click at [677, 157] on button "Next image" at bounding box center [680, 161] width 29 height 39
click at [674, 171] on button "Next image" at bounding box center [680, 161] width 29 height 39
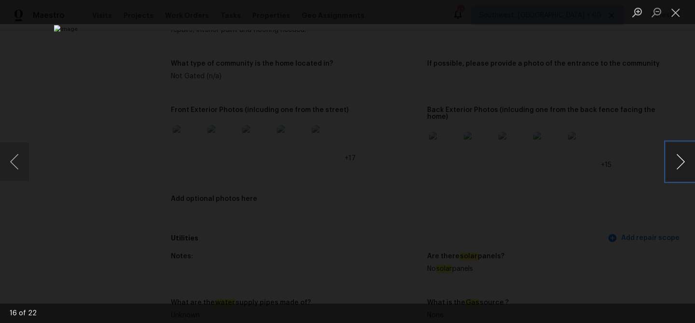
click at [674, 171] on button "Next image" at bounding box center [680, 161] width 29 height 39
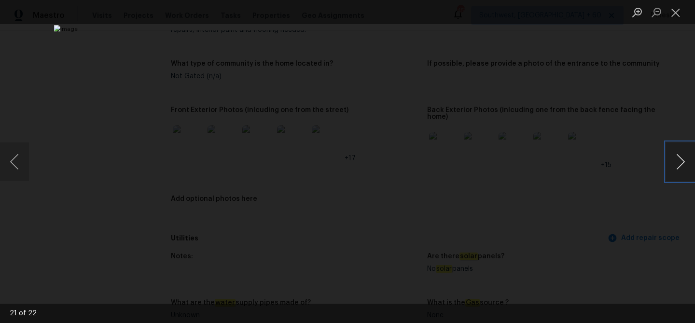
click at [674, 171] on button "Next image" at bounding box center [680, 161] width 29 height 39
click at [674, 15] on button "Close lightbox" at bounding box center [675, 12] width 19 height 17
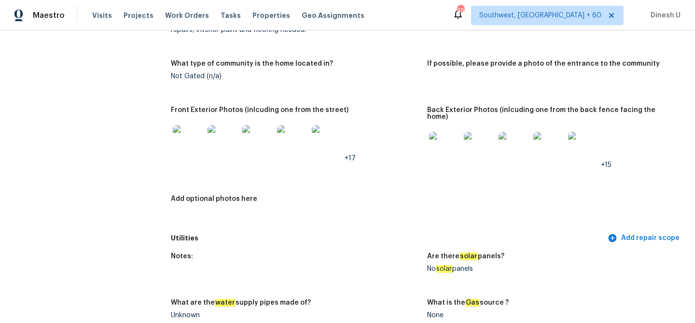
click at [449, 137] on img at bounding box center [444, 147] width 31 height 31
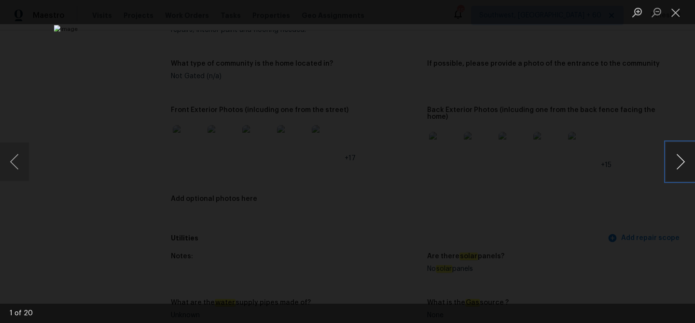
click at [681, 162] on button "Next image" at bounding box center [680, 161] width 29 height 39
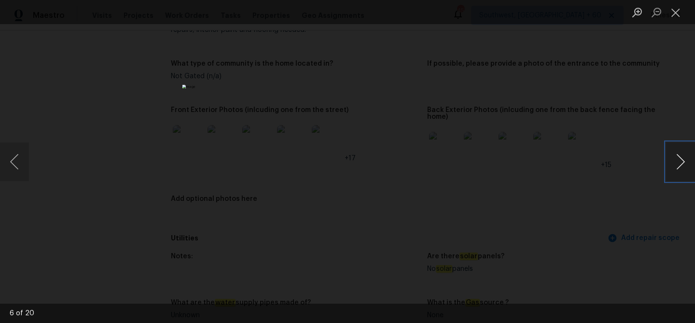
click at [681, 162] on button "Next image" at bounding box center [680, 161] width 29 height 39
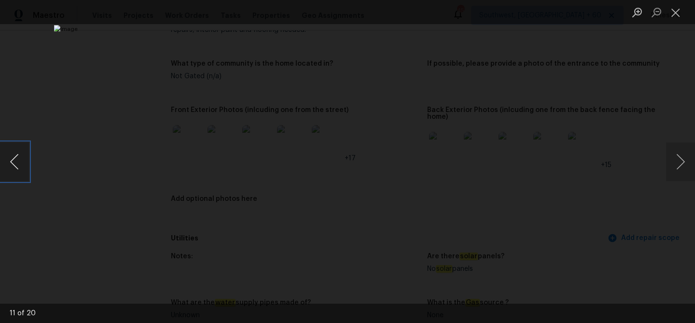
click at [26, 164] on button "Previous image" at bounding box center [14, 161] width 29 height 39
click at [680, 160] on button "Next image" at bounding box center [680, 161] width 29 height 39
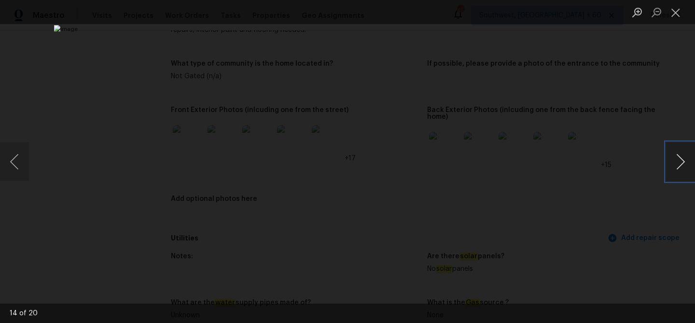
click at [680, 160] on button "Next image" at bounding box center [680, 161] width 29 height 39
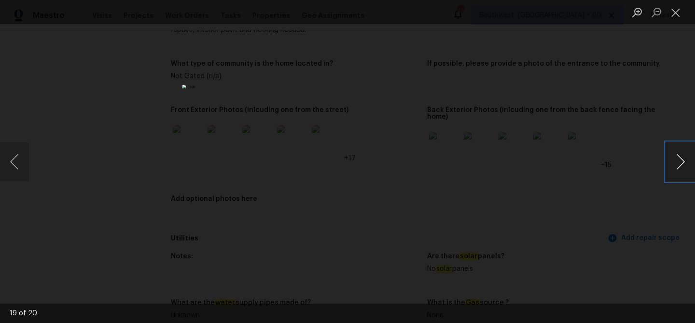
click at [680, 160] on button "Next image" at bounding box center [680, 161] width 29 height 39
click at [672, 10] on button "Close lightbox" at bounding box center [675, 12] width 19 height 17
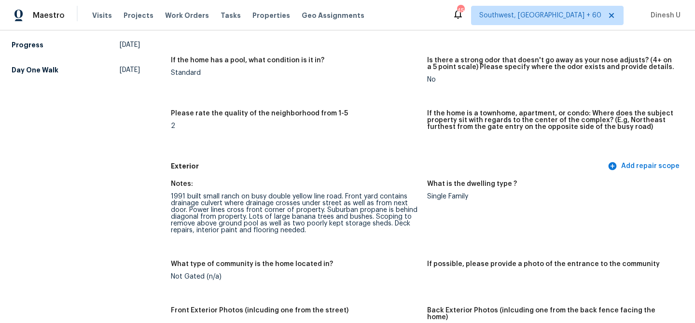
scroll to position [0, 0]
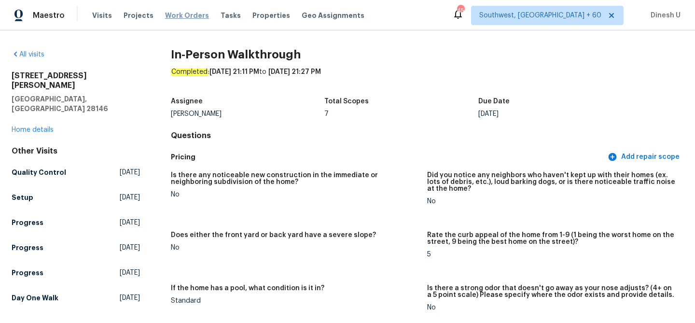
click at [186, 14] on span "Work Orders" at bounding box center [187, 16] width 44 height 10
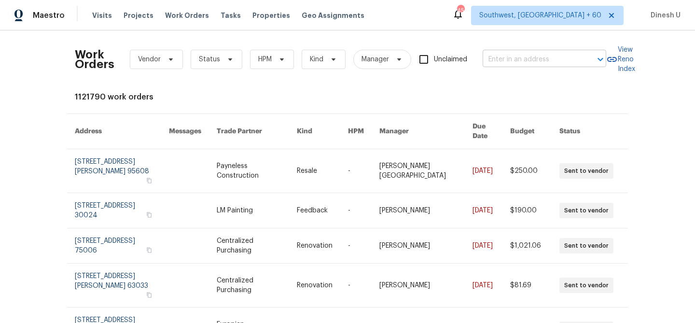
click at [507, 54] on input "text" at bounding box center [530, 59] width 96 height 15
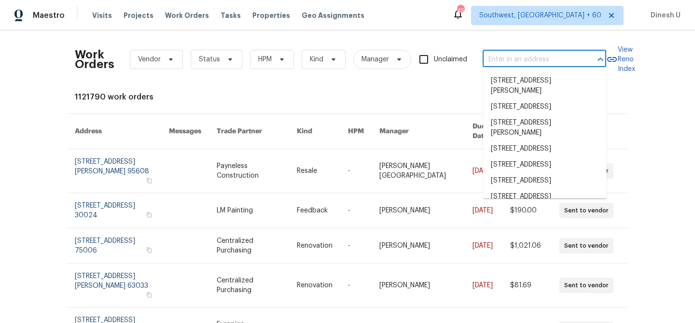
paste input "692 Suholden Cir Marietta, GA 30066"
type input "692 Suholden Cir Marietta, GA 30066"
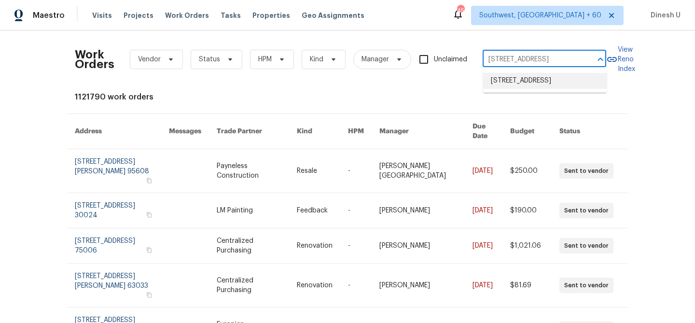
click at [512, 79] on li "692 Suholden Cir, Marietta, GA 30066" at bounding box center [544, 81] width 123 height 16
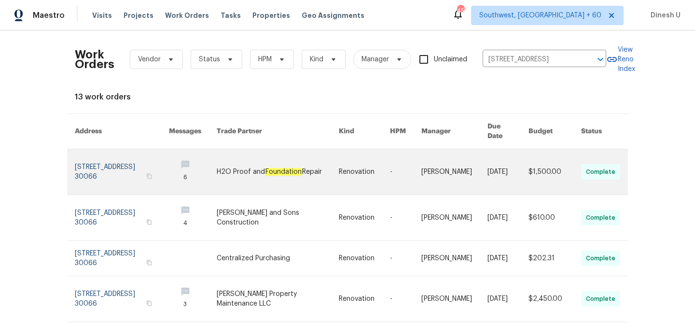
click at [117, 154] on link at bounding box center [122, 171] width 94 height 45
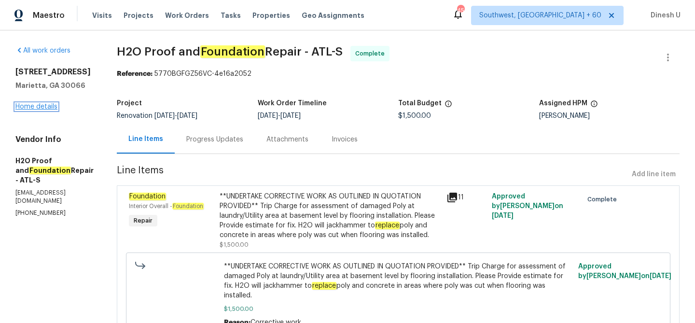
click at [42, 110] on link "Home details" at bounding box center [36, 106] width 42 height 7
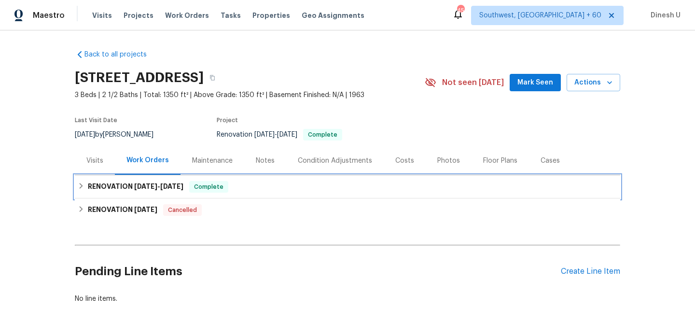
click at [159, 179] on div "RENOVATION 8/4/25 - 9/15/25 Complete" at bounding box center [347, 186] width 545 height 23
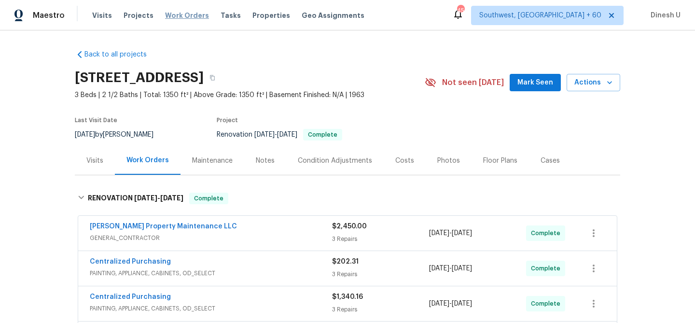
click at [172, 15] on span "Work Orders" at bounding box center [187, 16] width 44 height 10
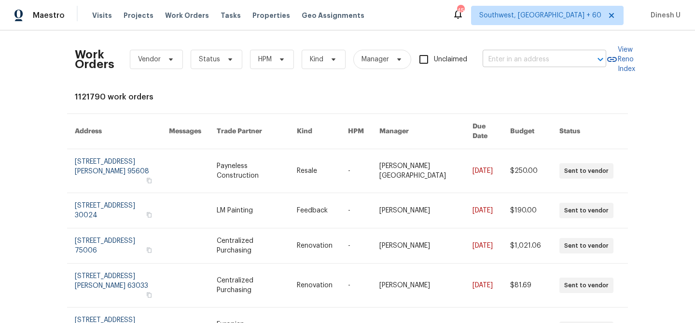
click at [516, 56] on input "text" at bounding box center [530, 59] width 96 height 15
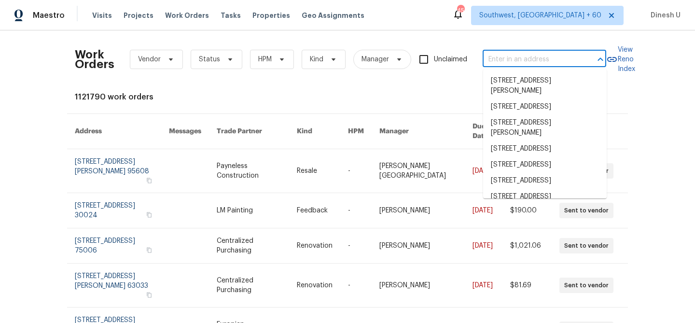
paste input "1514 Oak Dr, Murfreesboro, TN 37128"
type input "1514 Oak Dr, Murfreesboro, TN 37128"
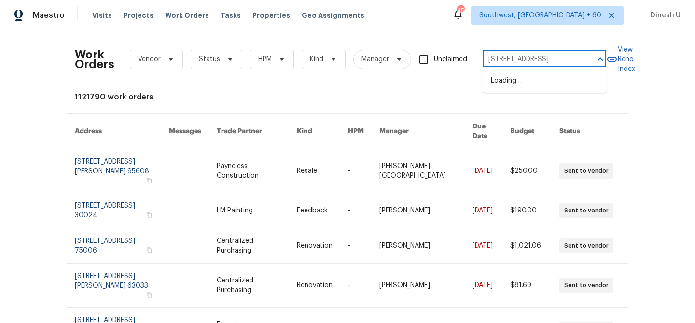
scroll to position [0, 24]
click at [506, 81] on li "1514 Oak Dr, Murfreesboro, TN 37128" at bounding box center [544, 81] width 123 height 16
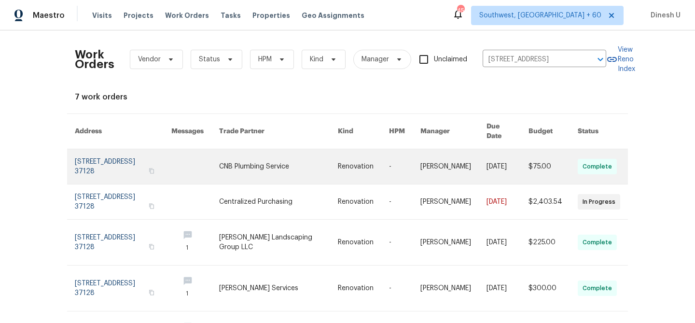
click at [115, 152] on link at bounding box center [123, 166] width 96 height 35
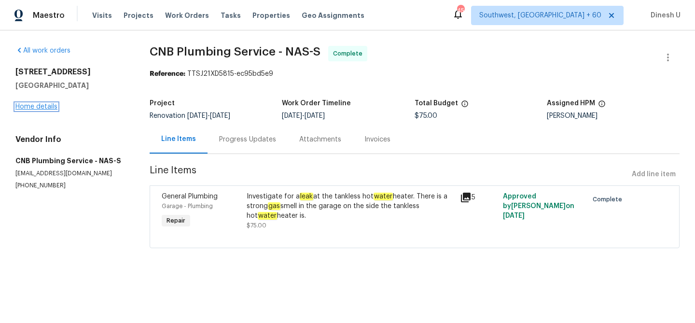
click at [35, 109] on link "Home details" at bounding box center [36, 106] width 42 height 7
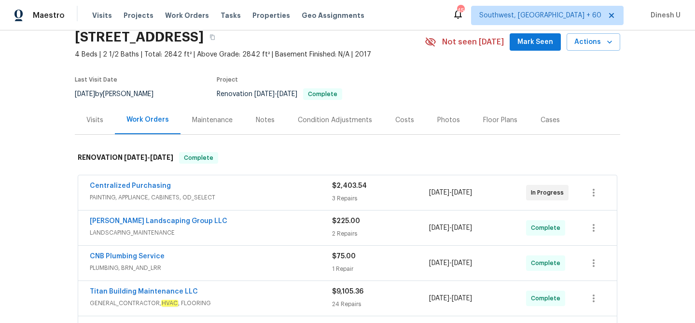
scroll to position [43, 0]
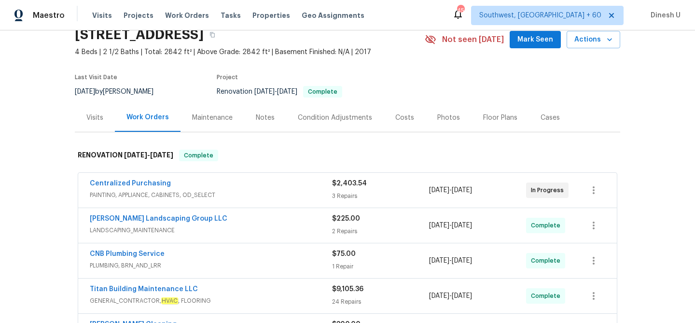
click at [350, 192] on div "3 Repairs" at bounding box center [380, 196] width 97 height 10
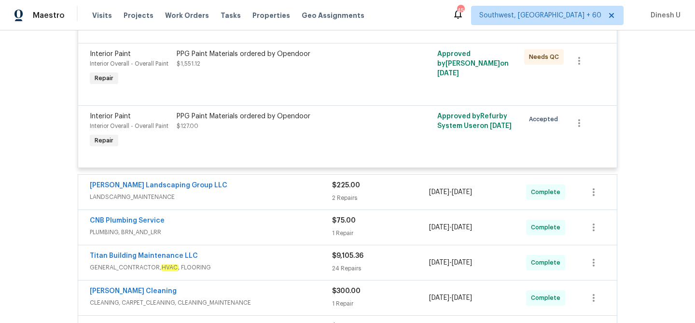
scroll to position [334, 0]
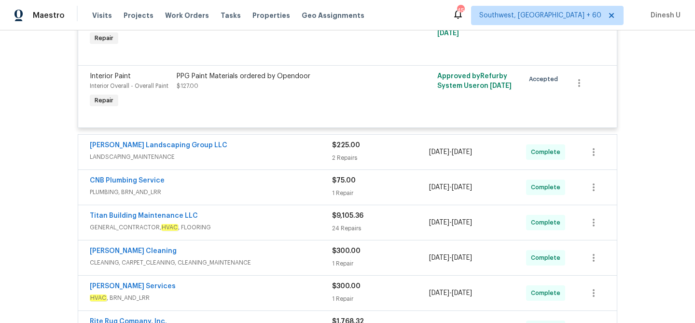
click at [335, 160] on div "2 Repairs" at bounding box center [380, 158] width 97 height 10
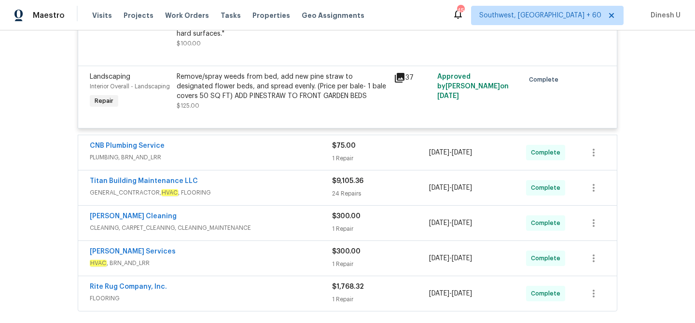
scroll to position [551, 0]
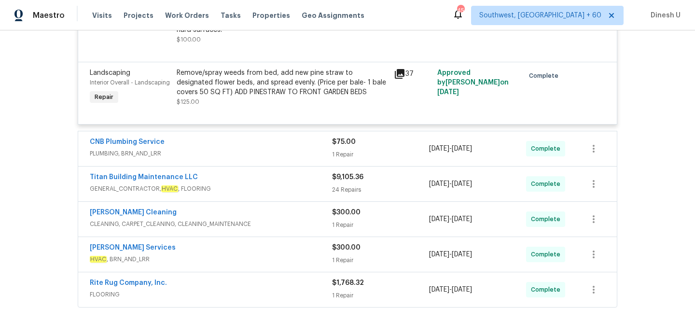
click at [343, 158] on div "1 Repair" at bounding box center [380, 155] width 97 height 10
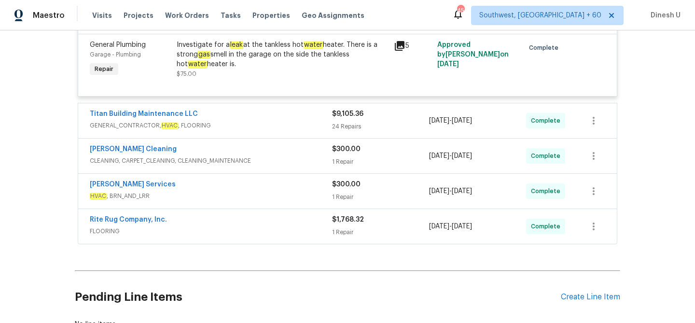
scroll to position [696, 0]
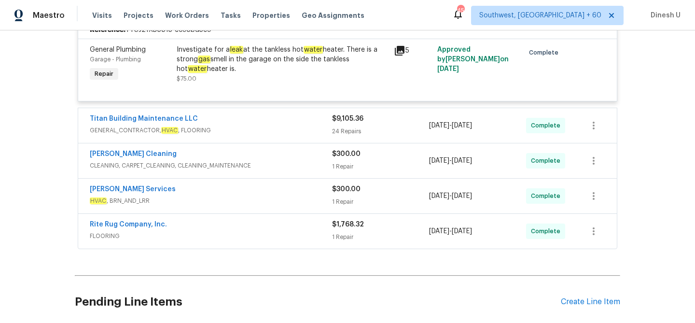
click at [346, 125] on div "$9,105.36 24 Repairs" at bounding box center [380, 125] width 97 height 23
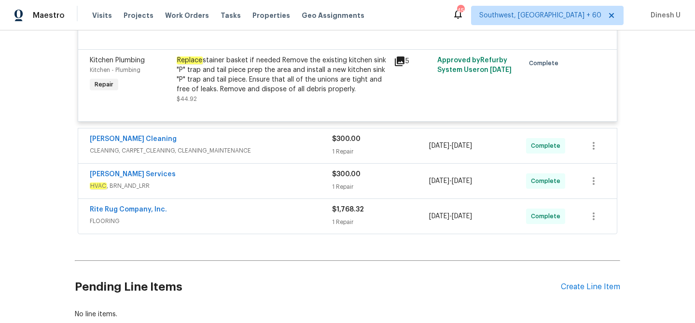
scroll to position [2904, 0]
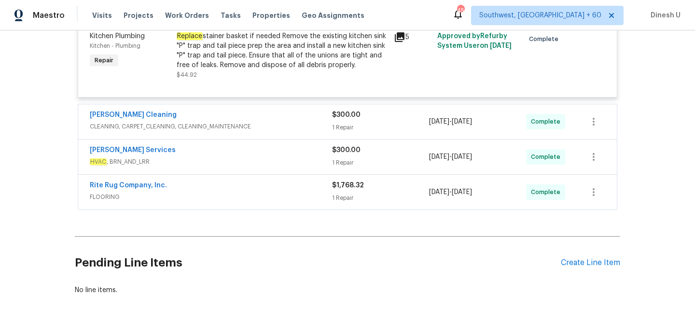
click at [345, 123] on div "1 Repair" at bounding box center [380, 128] width 97 height 10
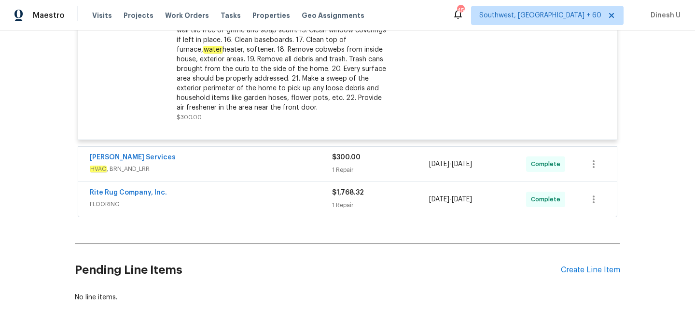
scroll to position [3191, 0]
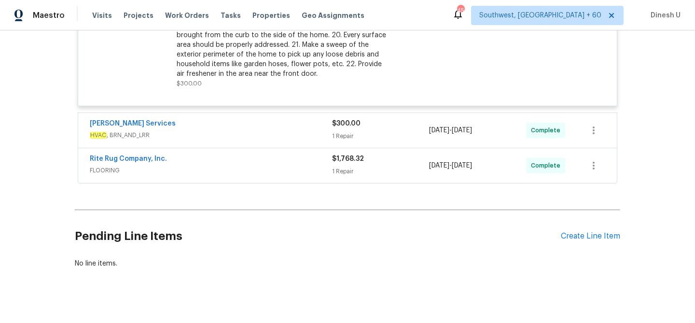
click at [353, 131] on div "1 Repair" at bounding box center [380, 136] width 97 height 10
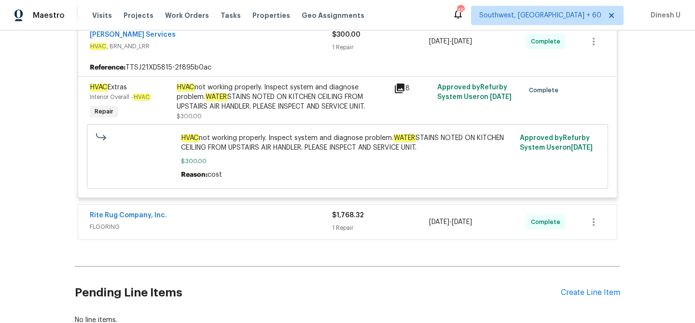
scroll to position [3286, 0]
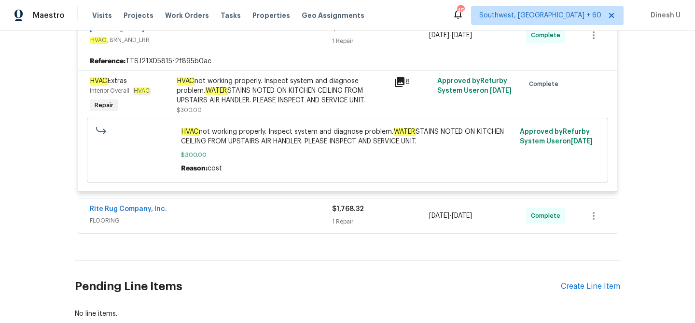
click at [356, 217] on div "1 Repair" at bounding box center [380, 222] width 97 height 10
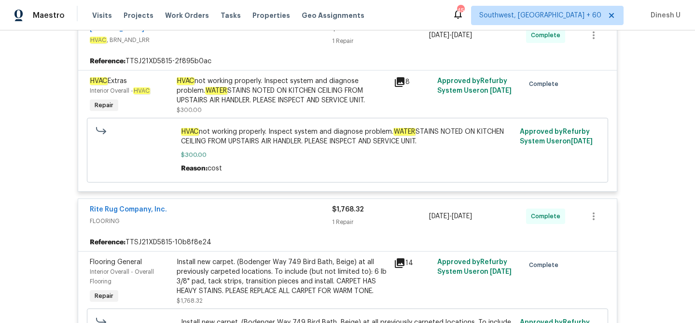
click at [356, 217] on div "1 Repair" at bounding box center [380, 222] width 97 height 10
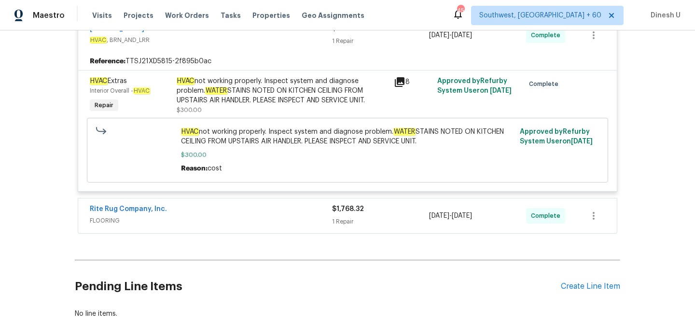
click at [334, 218] on div "Rite Rug Company, Inc. FLOORING $1,768.32 1 Repair 9/11/2025 - 9/18/2025 Comple…" at bounding box center [347, 215] width 538 height 35
click at [335, 204] on div "$1,768.32 1 Repair" at bounding box center [380, 215] width 97 height 23
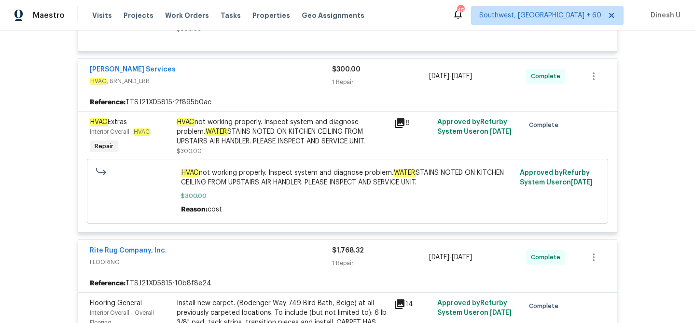
scroll to position [3236, 0]
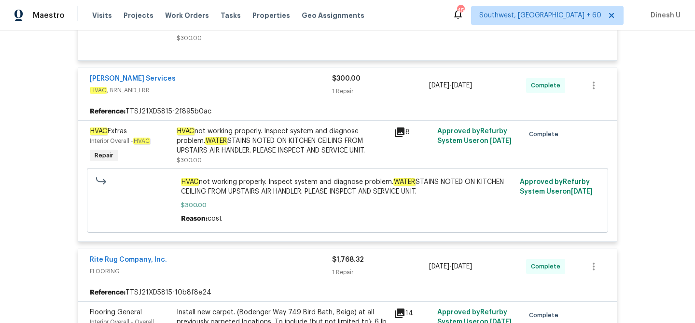
click at [405, 126] on div "8" at bounding box center [413, 132] width 38 height 12
click at [129, 75] on link "Tony Barrett Services" at bounding box center [133, 78] width 86 height 7
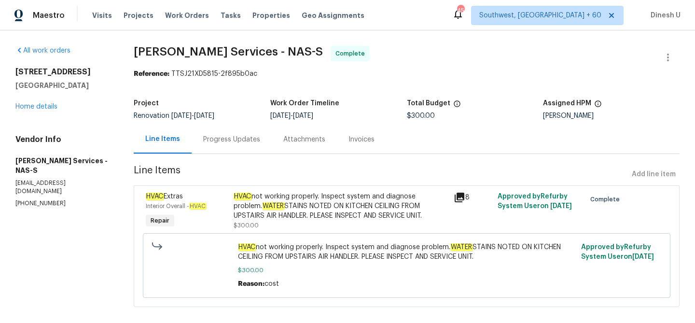
click at [230, 138] on div "Progress Updates" at bounding box center [231, 140] width 57 height 10
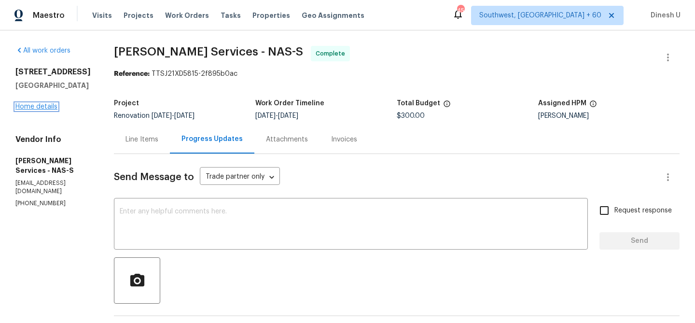
click at [29, 110] on link "Home details" at bounding box center [36, 106] width 42 height 7
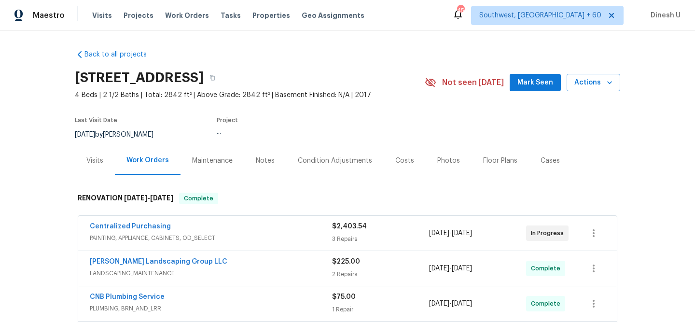
scroll to position [115, 0]
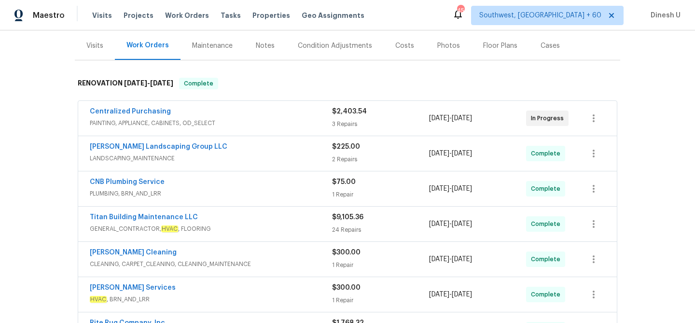
click at [101, 48] on div "Visits" at bounding box center [94, 46] width 17 height 10
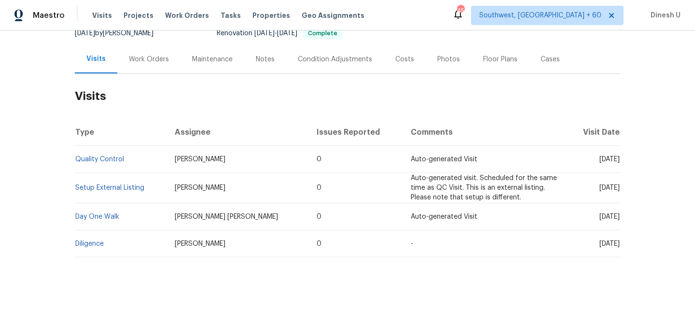
scroll to position [101, 0]
click at [86, 186] on link "Setup External Listing" at bounding box center [109, 187] width 69 height 7
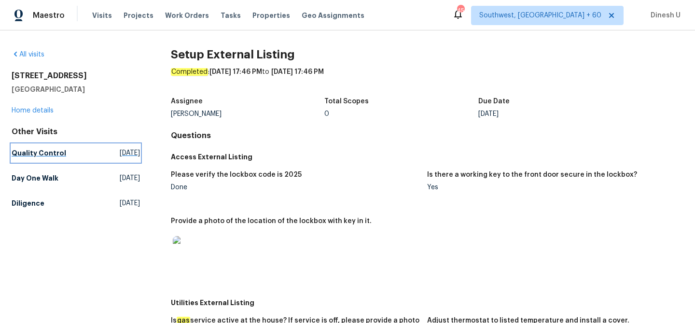
click at [120, 154] on span "Wed, Sep 24 2025" at bounding box center [130, 153] width 20 height 10
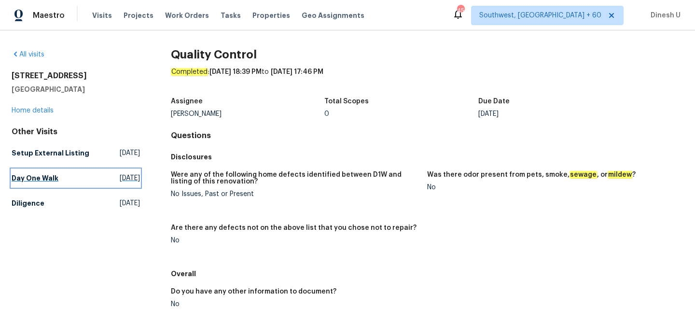
click at [122, 183] on span "Thu, Sep 11 2025" at bounding box center [130, 178] width 20 height 10
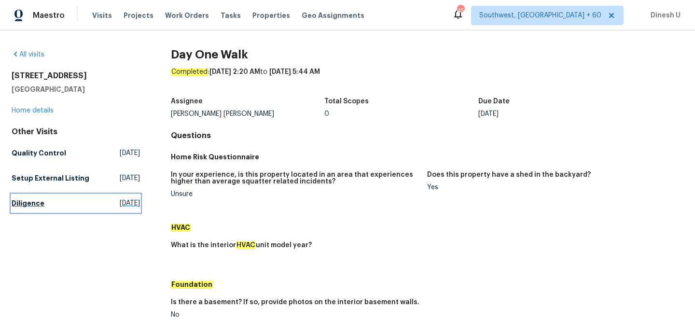
click at [120, 208] on span "Fri, Aug 22 2025" at bounding box center [130, 203] width 20 height 10
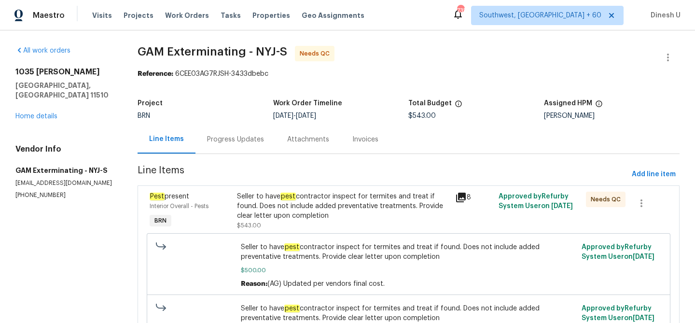
click at [240, 144] on div "Progress Updates" at bounding box center [235, 140] width 57 height 10
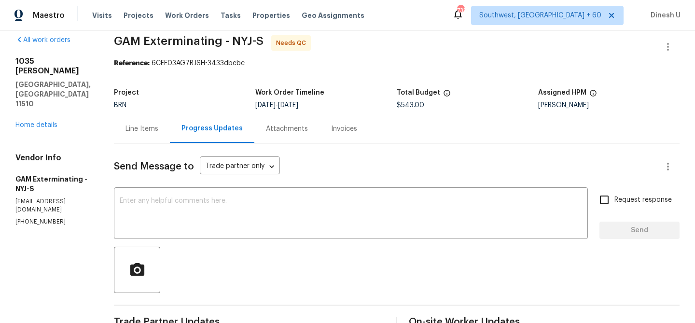
scroll to position [0, 76]
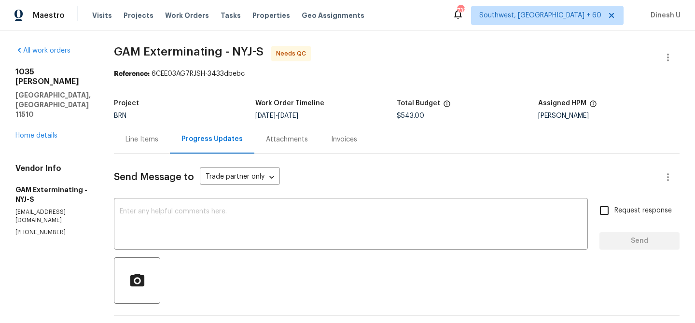
click at [125, 138] on div "Line Items" at bounding box center [141, 140] width 33 height 10
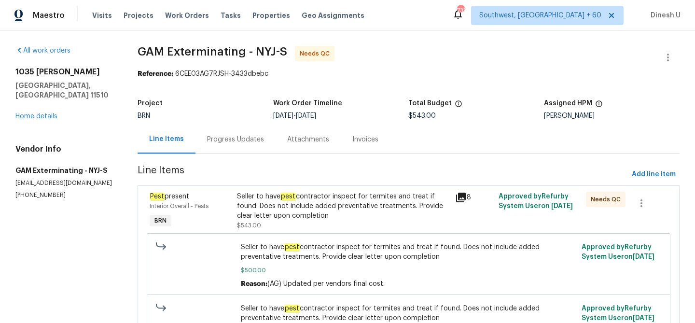
click at [466, 194] on div "8" at bounding box center [474, 198] width 38 height 12
click at [459, 195] on icon at bounding box center [461, 197] width 10 height 10
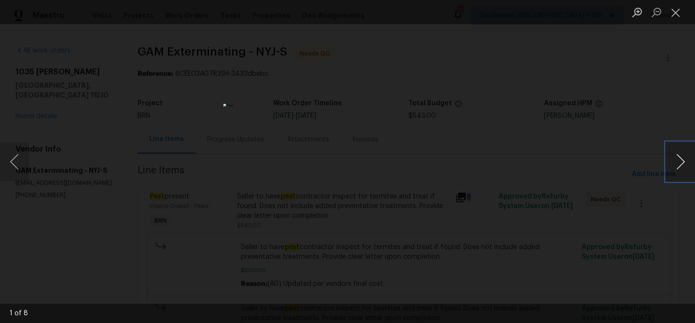
click at [675, 157] on button "Next image" at bounding box center [680, 161] width 29 height 39
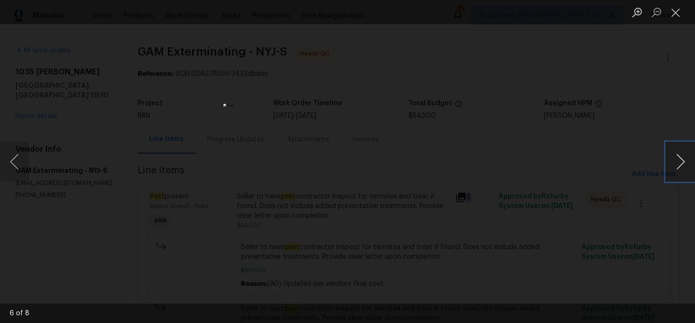
click at [675, 157] on button "Next image" at bounding box center [680, 161] width 29 height 39
click at [678, 10] on button "Close lightbox" at bounding box center [675, 12] width 19 height 17
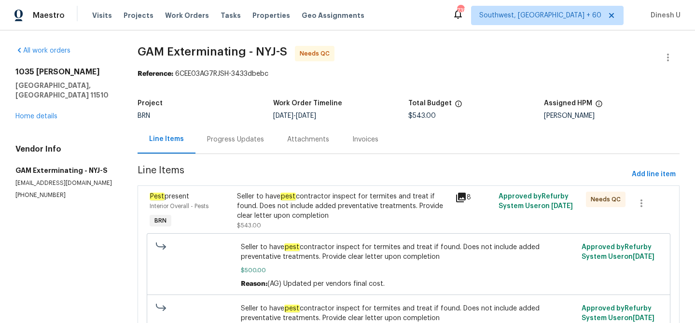
click at [230, 149] on div "Progress Updates" at bounding box center [235, 139] width 80 height 28
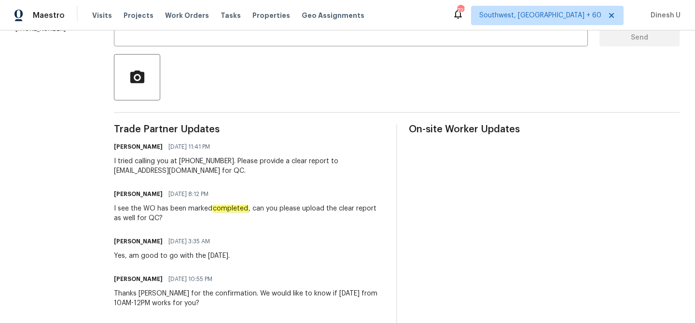
scroll to position [0, 76]
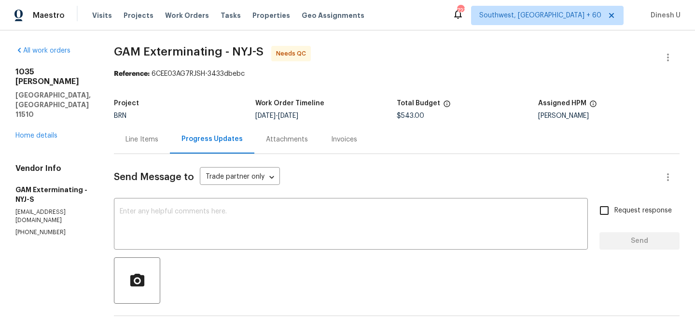
click at [125, 142] on div "Line Items" at bounding box center [141, 140] width 33 height 10
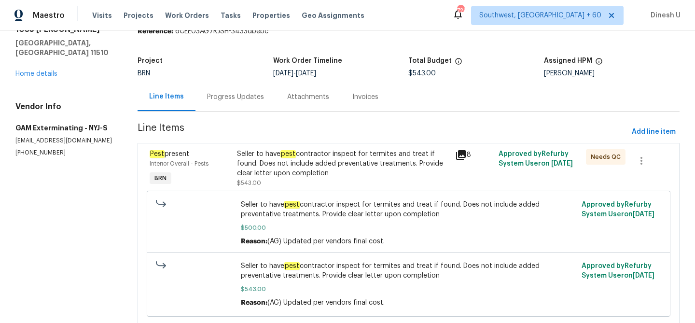
scroll to position [73, 0]
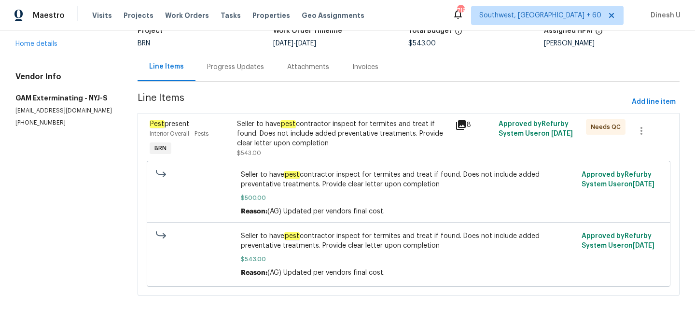
click at [460, 122] on icon at bounding box center [461, 125] width 10 height 10
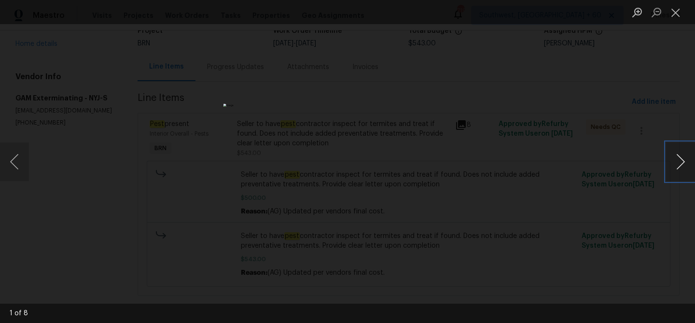
click at [675, 156] on button "Next image" at bounding box center [680, 161] width 29 height 39
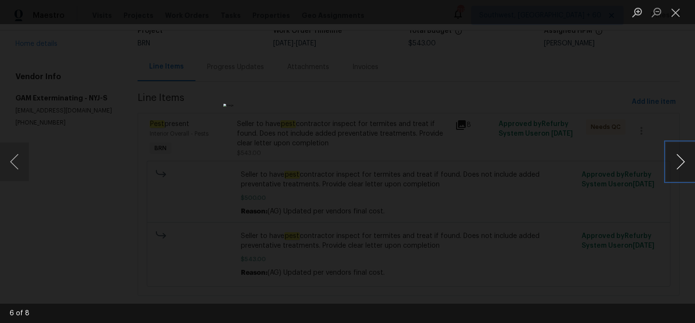
click at [675, 156] on button "Next image" at bounding box center [680, 161] width 29 height 39
click at [679, 9] on button "Close lightbox" at bounding box center [675, 12] width 19 height 17
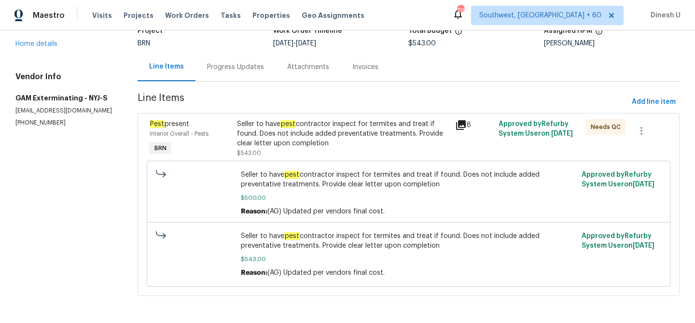
click at [239, 70] on div "Progress Updates" at bounding box center [235, 67] width 57 height 10
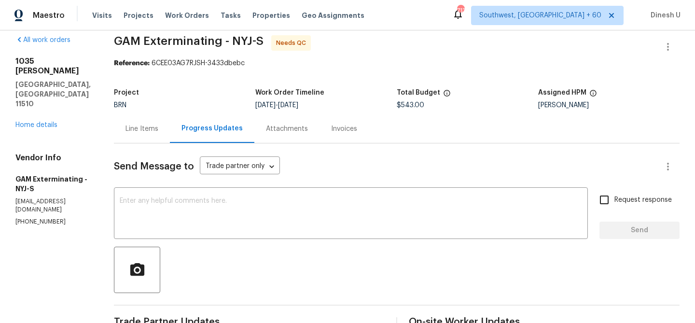
scroll to position [0, 2]
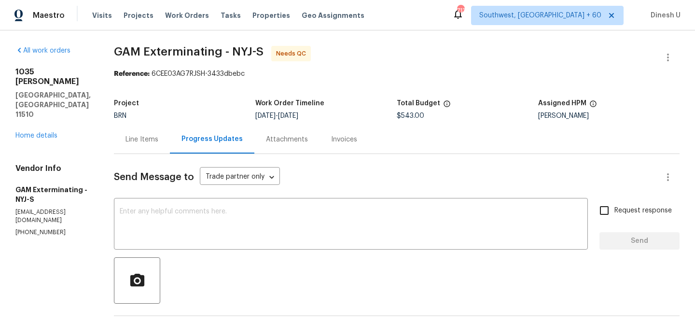
click at [158, 136] on div "Line Items" at bounding box center [141, 140] width 33 height 10
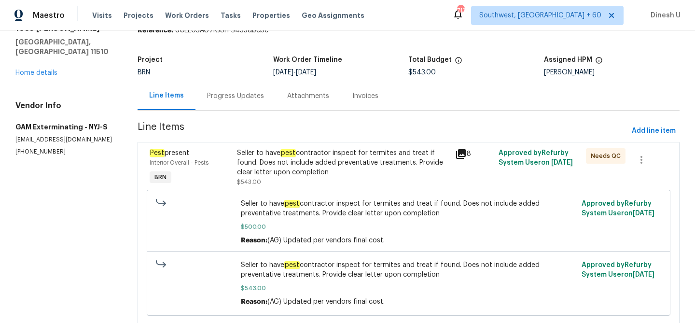
scroll to position [45, 0]
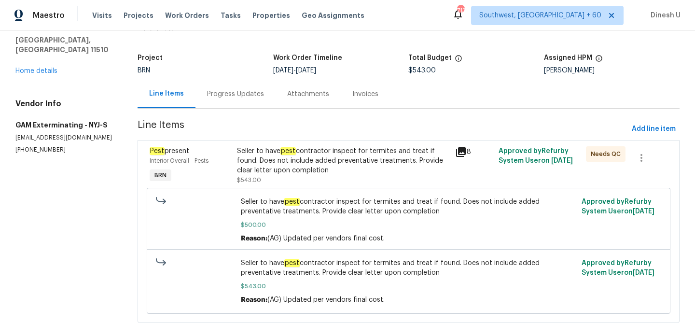
click at [211, 138] on section "GAM Exterminating - NYJ-S Needs QC Reference: 6CEE03AG7RJSH-3433dbebc Project B…" at bounding box center [408, 167] width 542 height 334
click at [41, 120] on h5 "GAM Exterminating - NYJ-S" at bounding box center [64, 125] width 99 height 10
copy h5 "GAM Exterminating - NYJ-S"
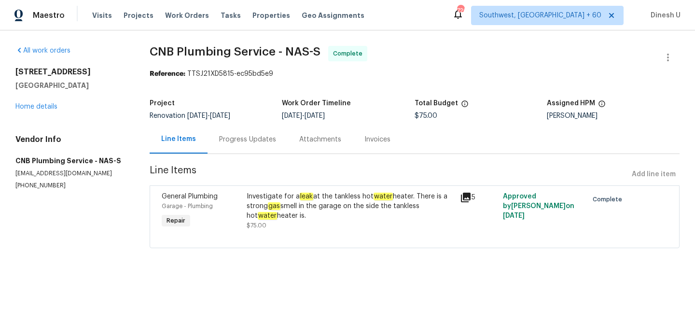
click at [235, 149] on div "Progress Updates" at bounding box center [247, 139] width 80 height 28
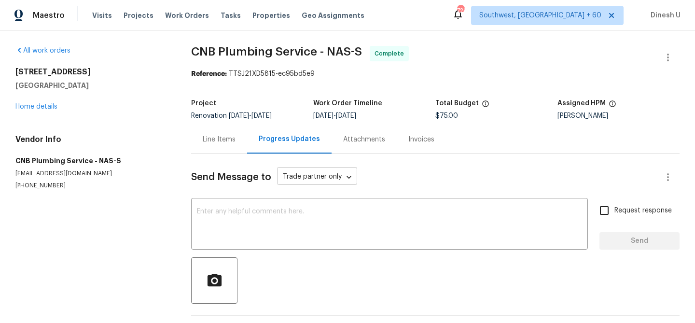
scroll to position [36, 0]
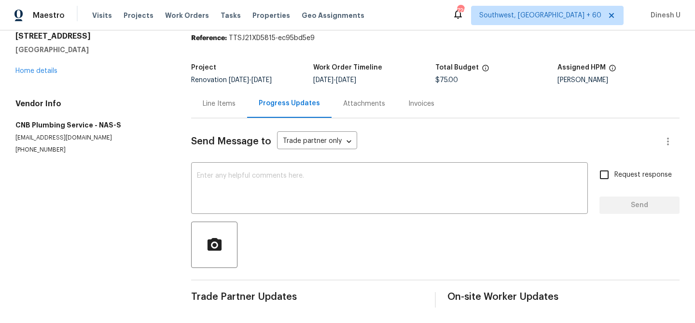
click at [220, 108] on div "Line Items" at bounding box center [219, 104] width 33 height 10
